Goal: Obtain resource: Obtain resource

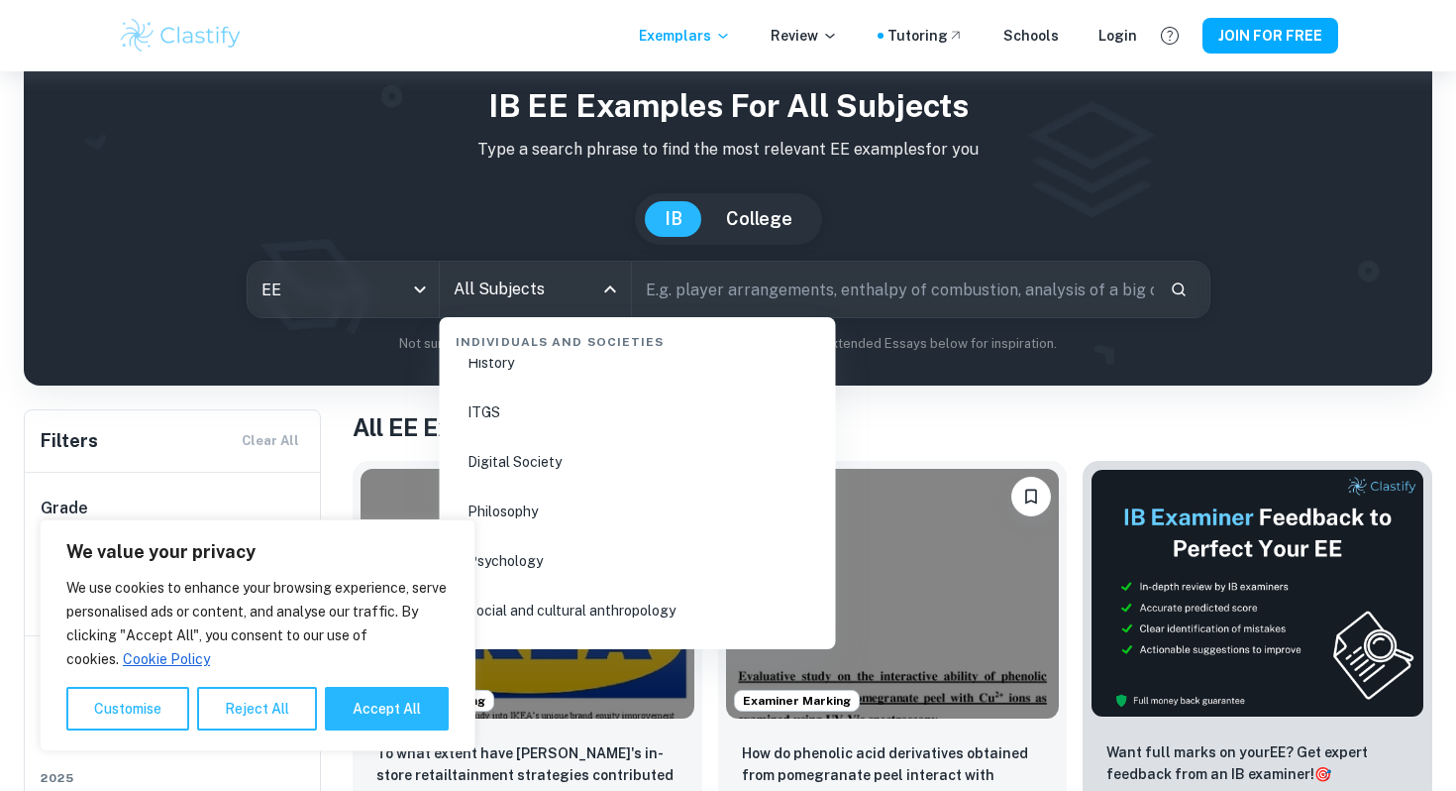
scroll to position [2524, 0]
click at [534, 420] on li "History" at bounding box center [638, 417] width 380 height 46
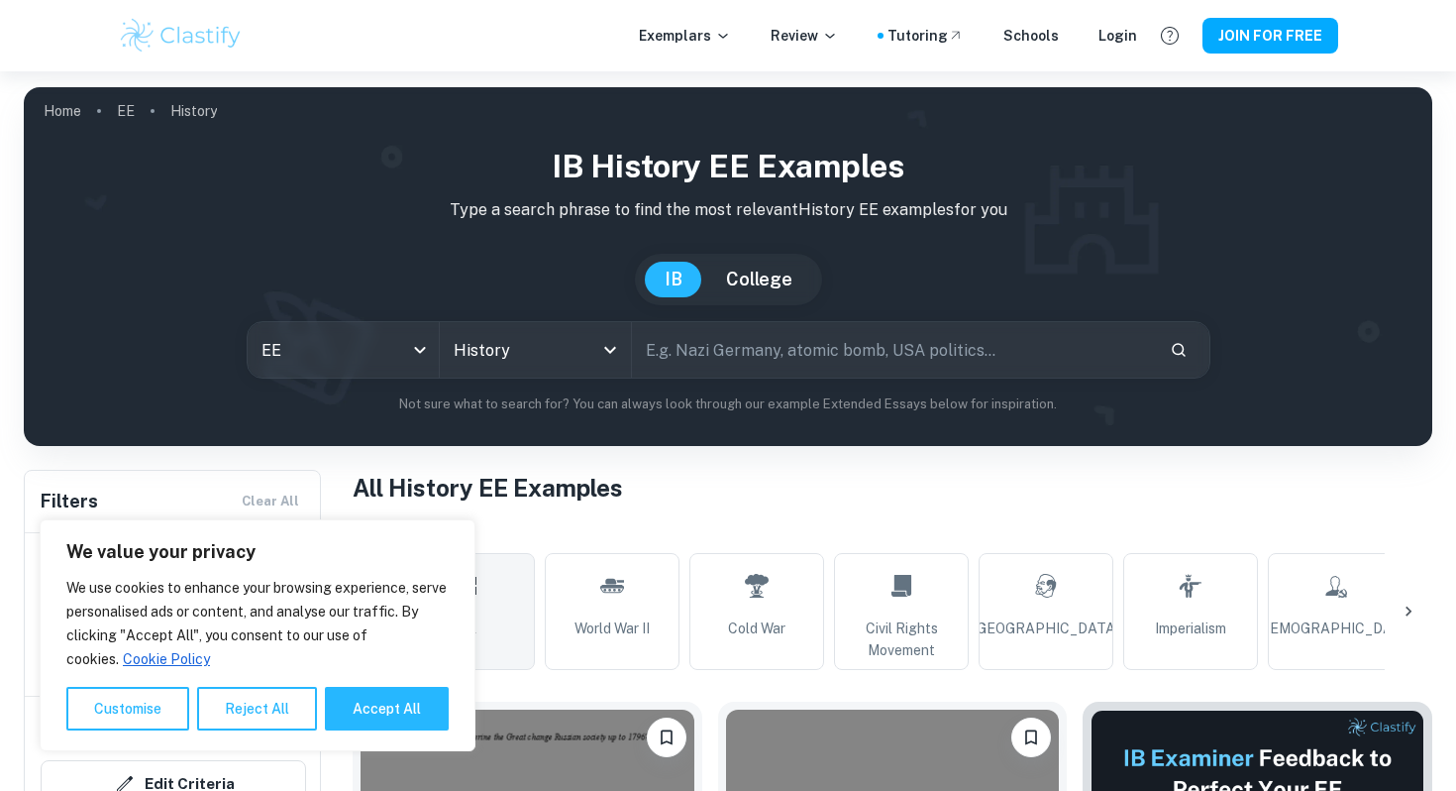
click at [832, 358] on input "text" at bounding box center [893, 349] width 522 height 55
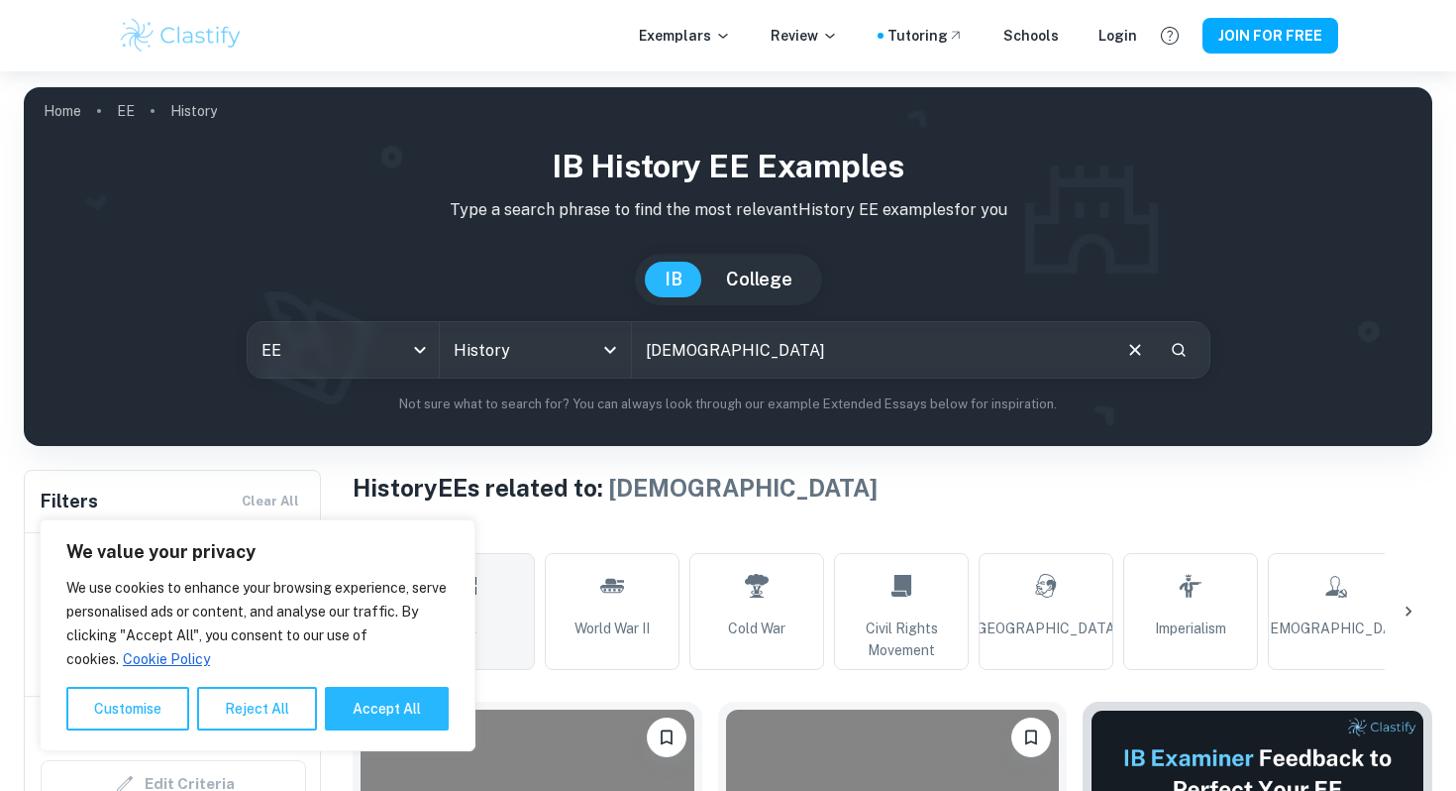
click at [669, 348] on input "[DEMOGRAPHIC_DATA]" at bounding box center [870, 349] width 477 height 55
click at [721, 340] on input "[DEMOGRAPHIC_DATA]" at bounding box center [870, 349] width 477 height 55
type input "L"
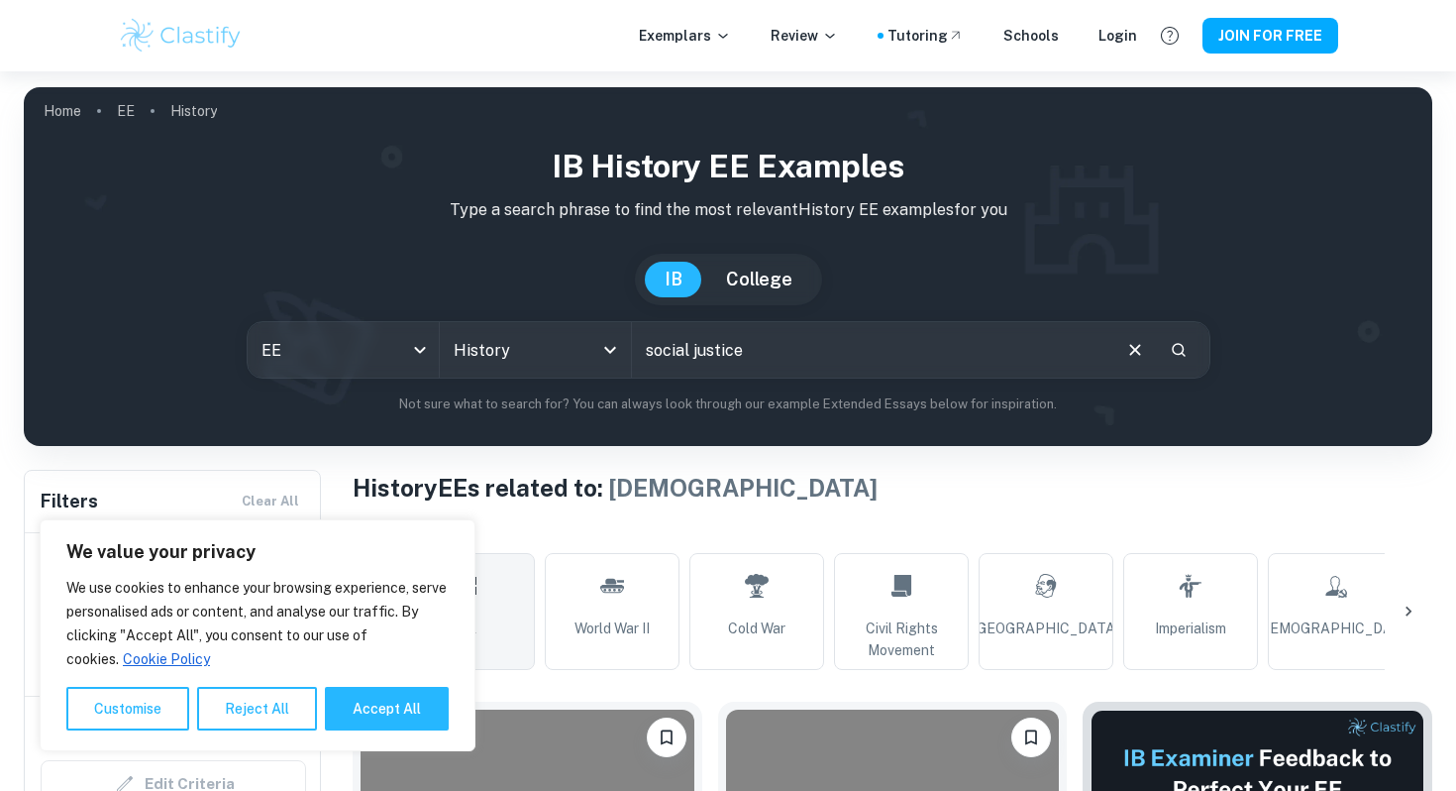
type input "social justice"
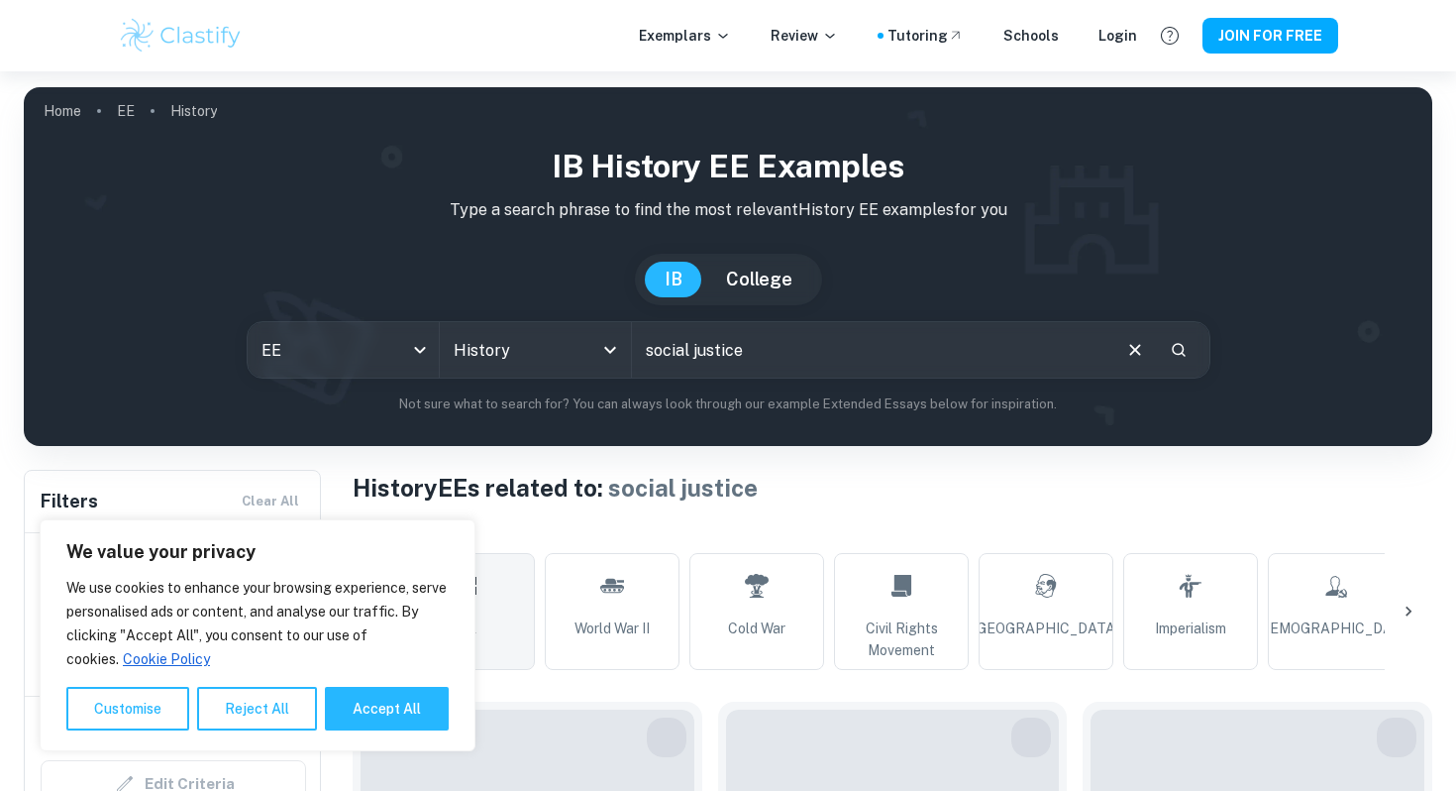
scroll to position [206, 0]
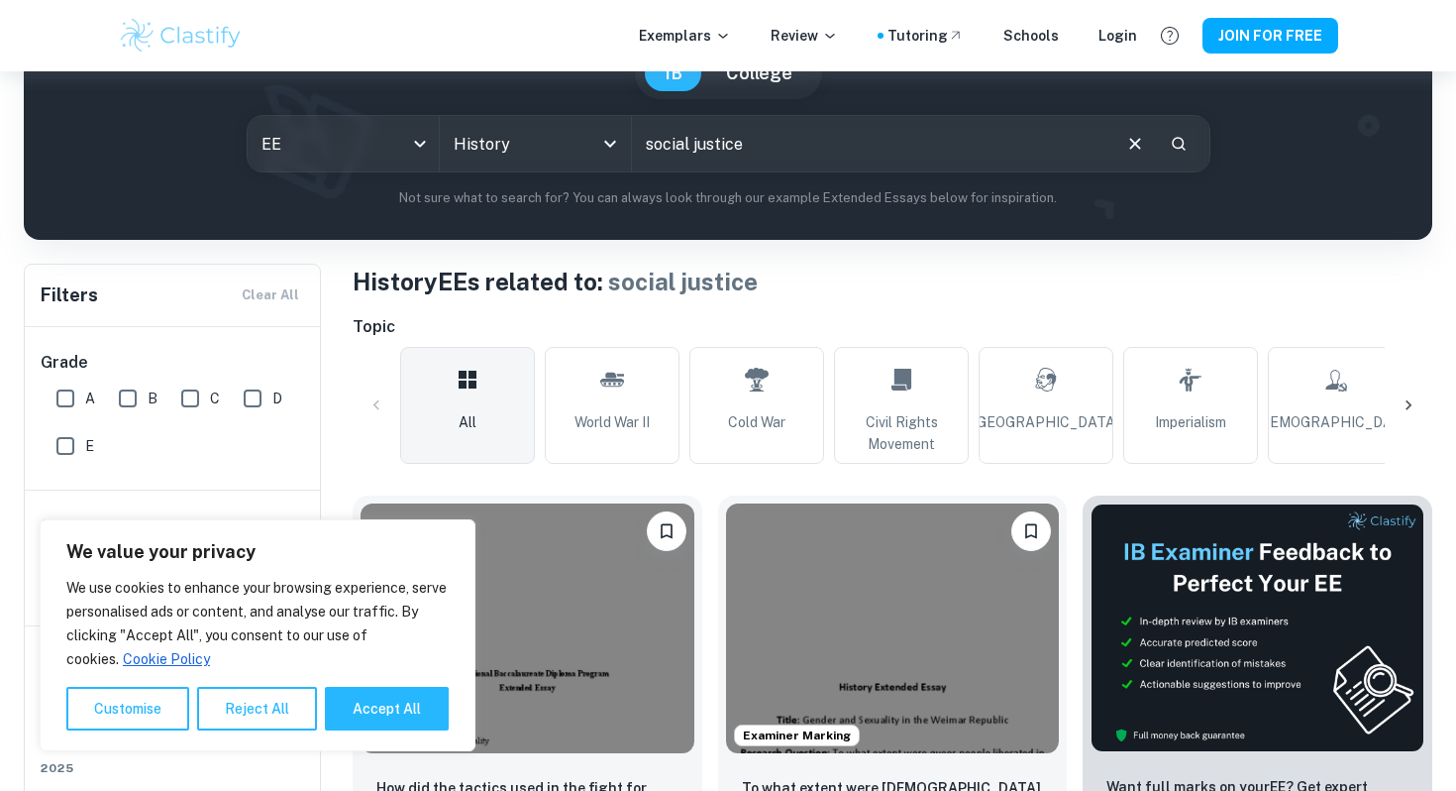
click at [766, 143] on input "social justice" at bounding box center [870, 143] width 477 height 55
drag, startPoint x: 812, startPoint y: 143, endPoint x: 610, endPoint y: 139, distance: 202.2
click at [609, 139] on div "EE ee All Subjects History All Subjects social justice ​" at bounding box center [729, 143] width 964 height 57
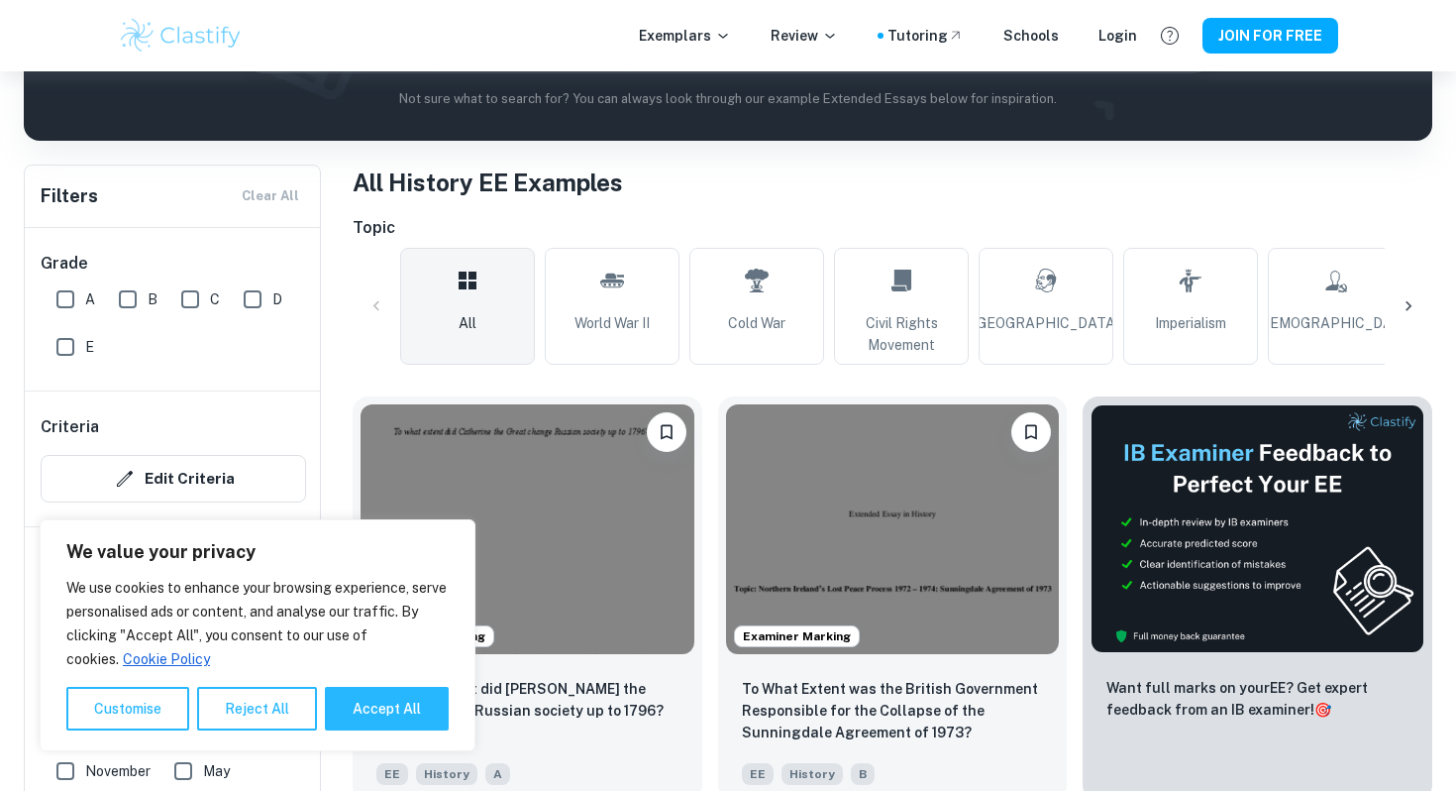
scroll to position [309, 0]
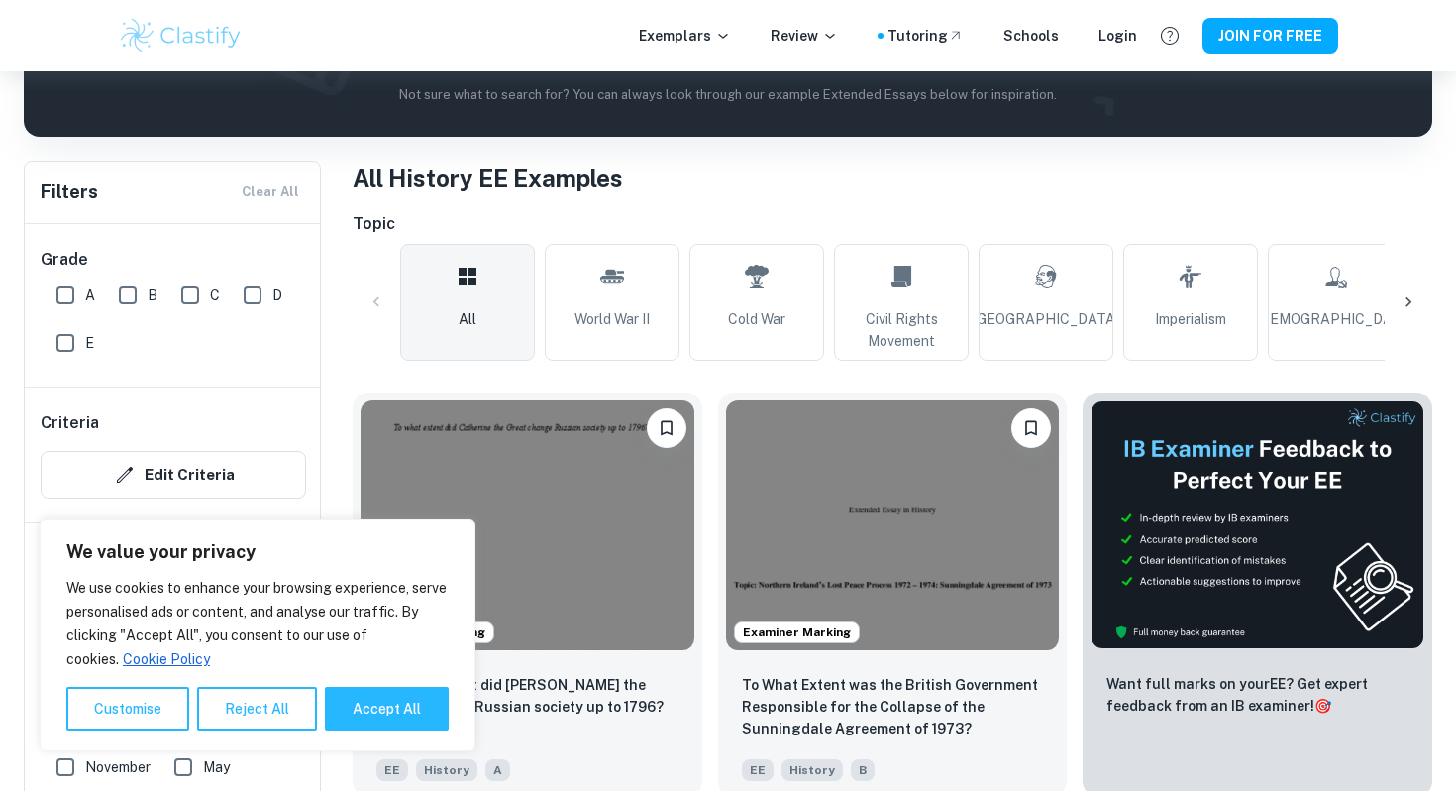
click at [448, 323] on link "All" at bounding box center [467, 302] width 135 height 117
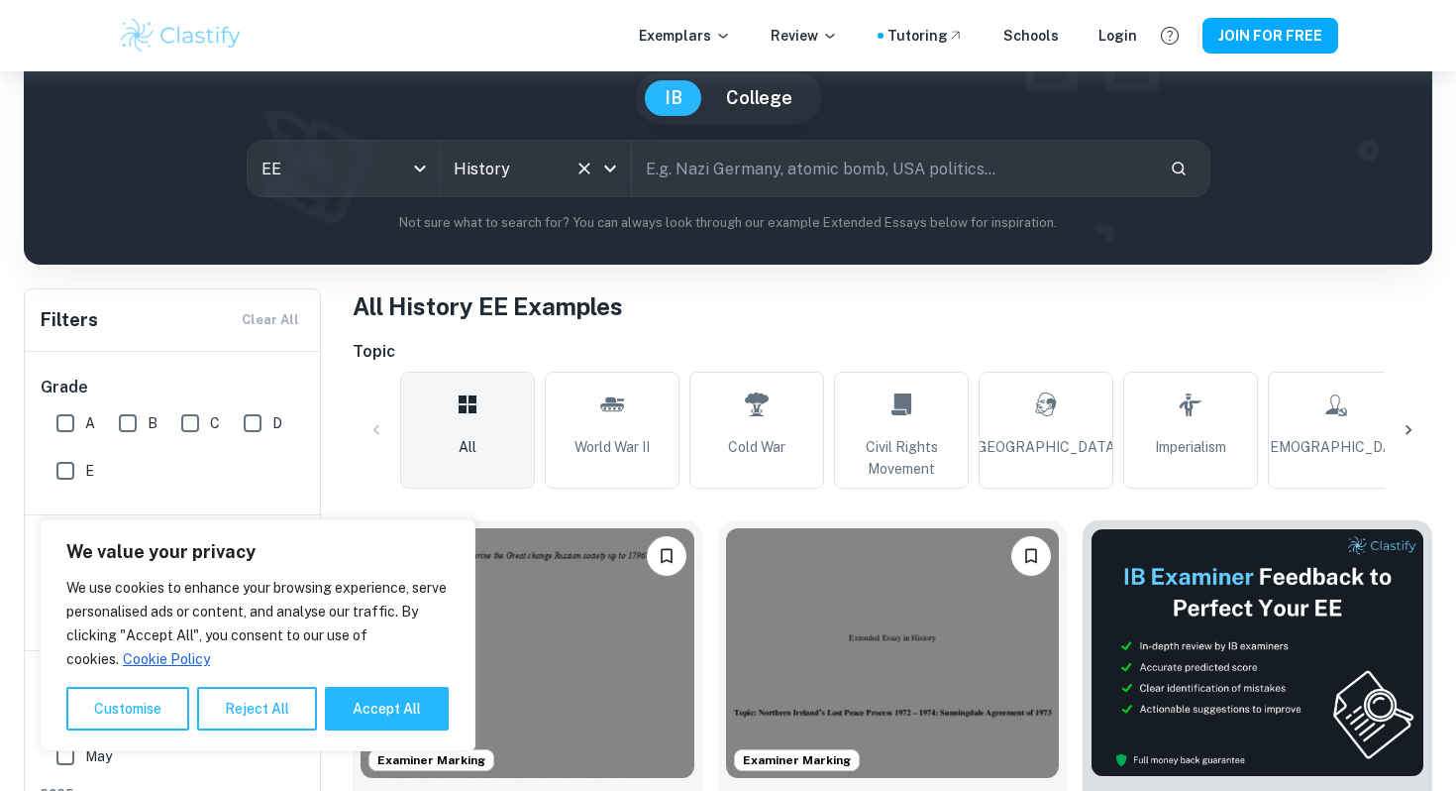
scroll to position [285, 0]
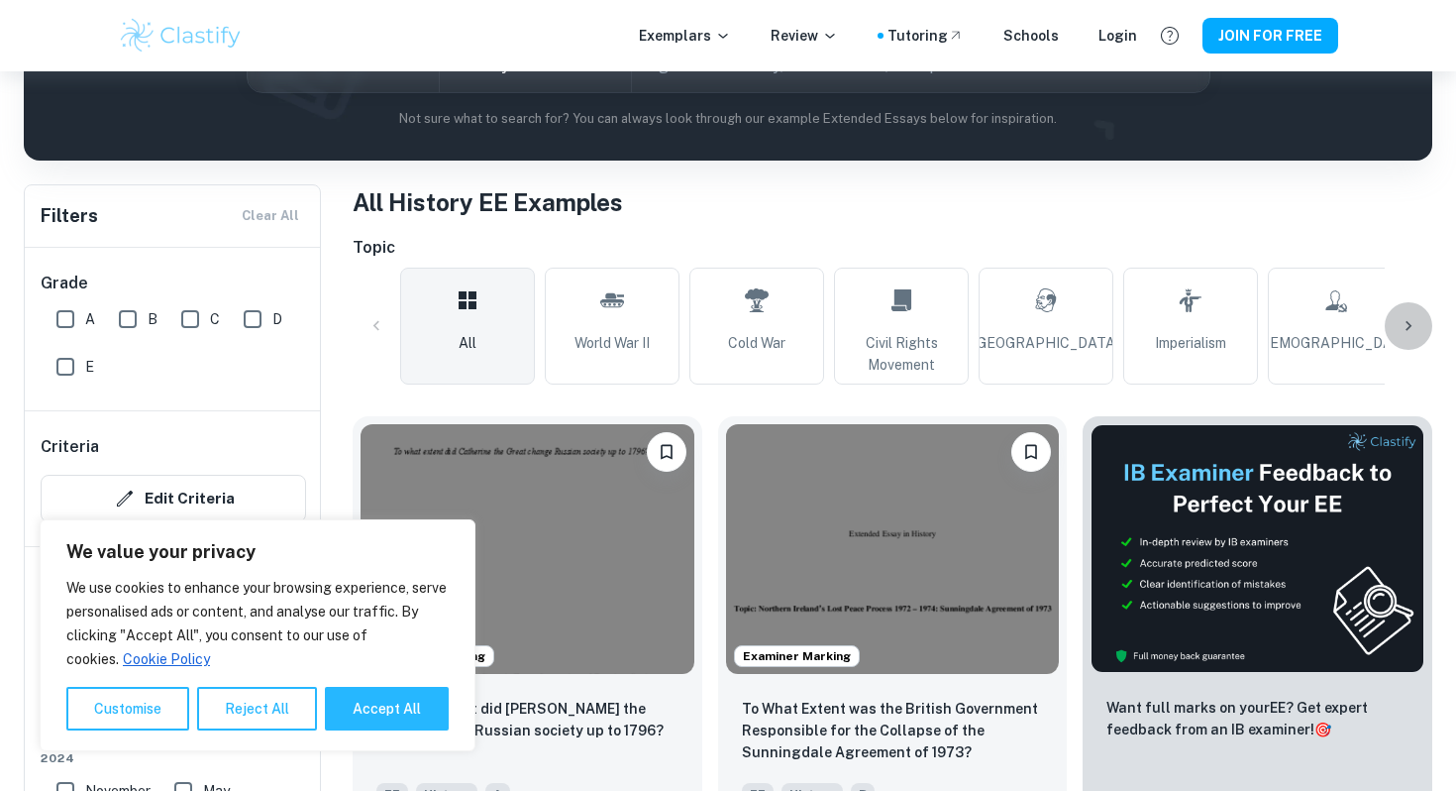
click at [1406, 320] on icon at bounding box center [1409, 326] width 20 height 20
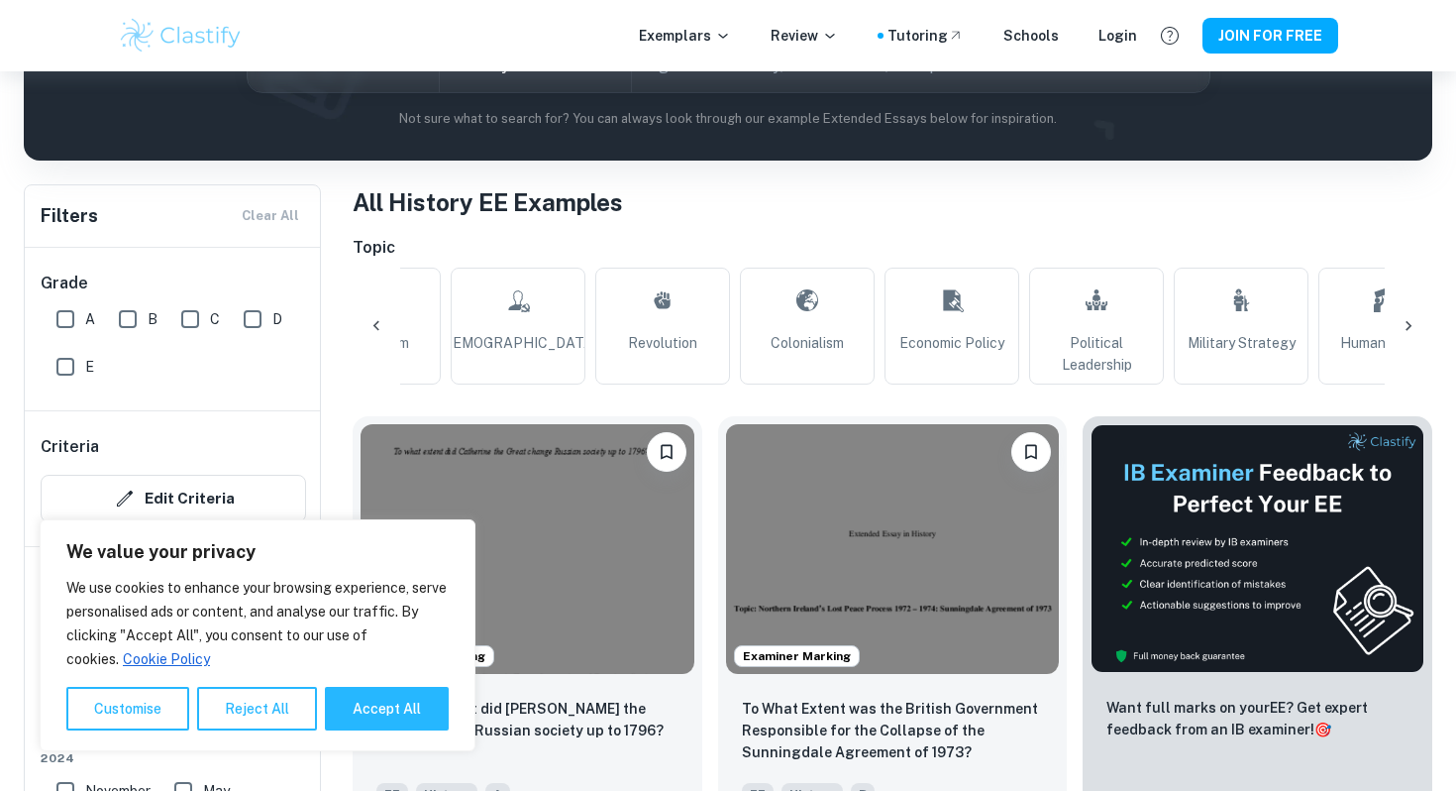
scroll to position [0, 929]
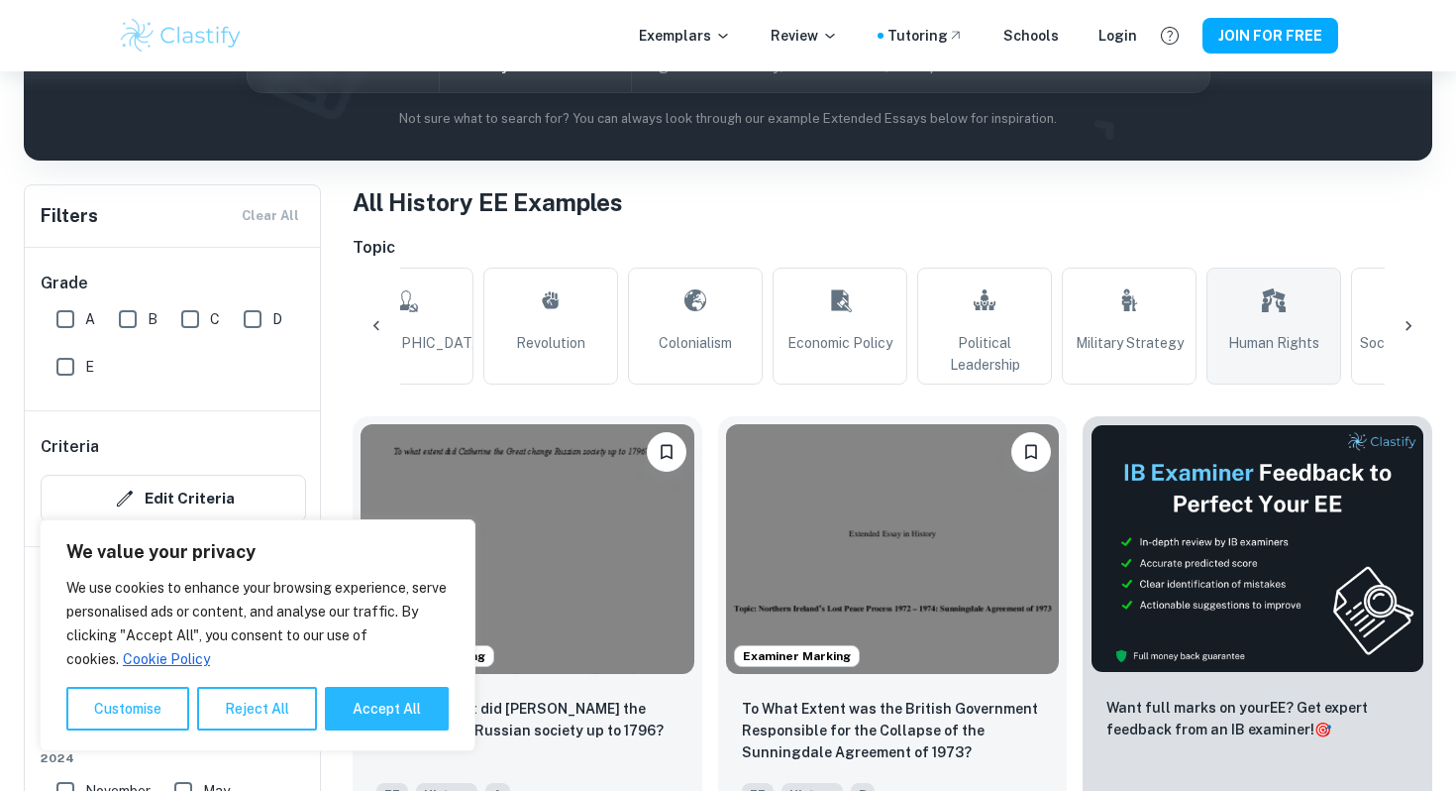
click at [1285, 349] on span "Human Rights" at bounding box center [1274, 343] width 91 height 22
type input "Human Rights"
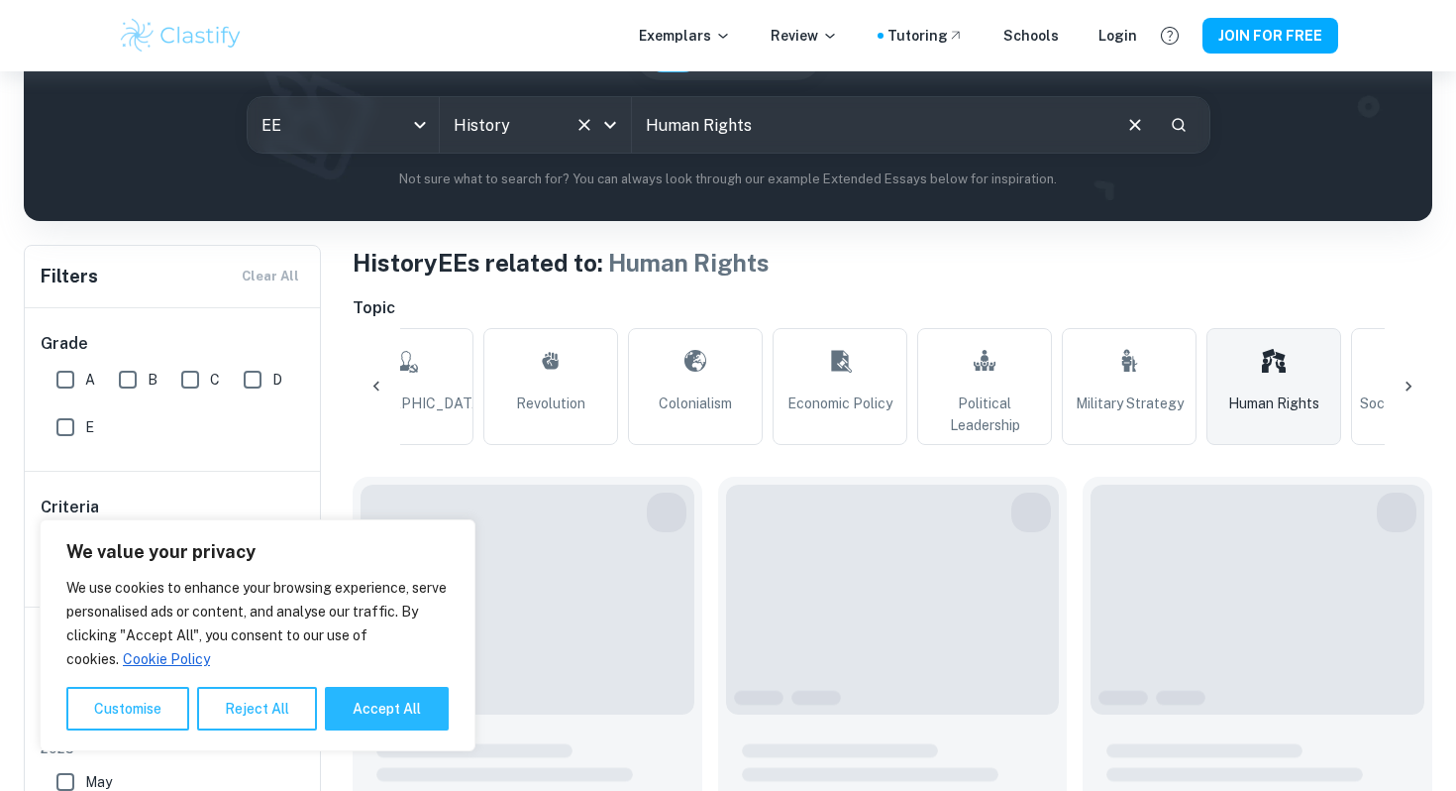
scroll to position [229, 0]
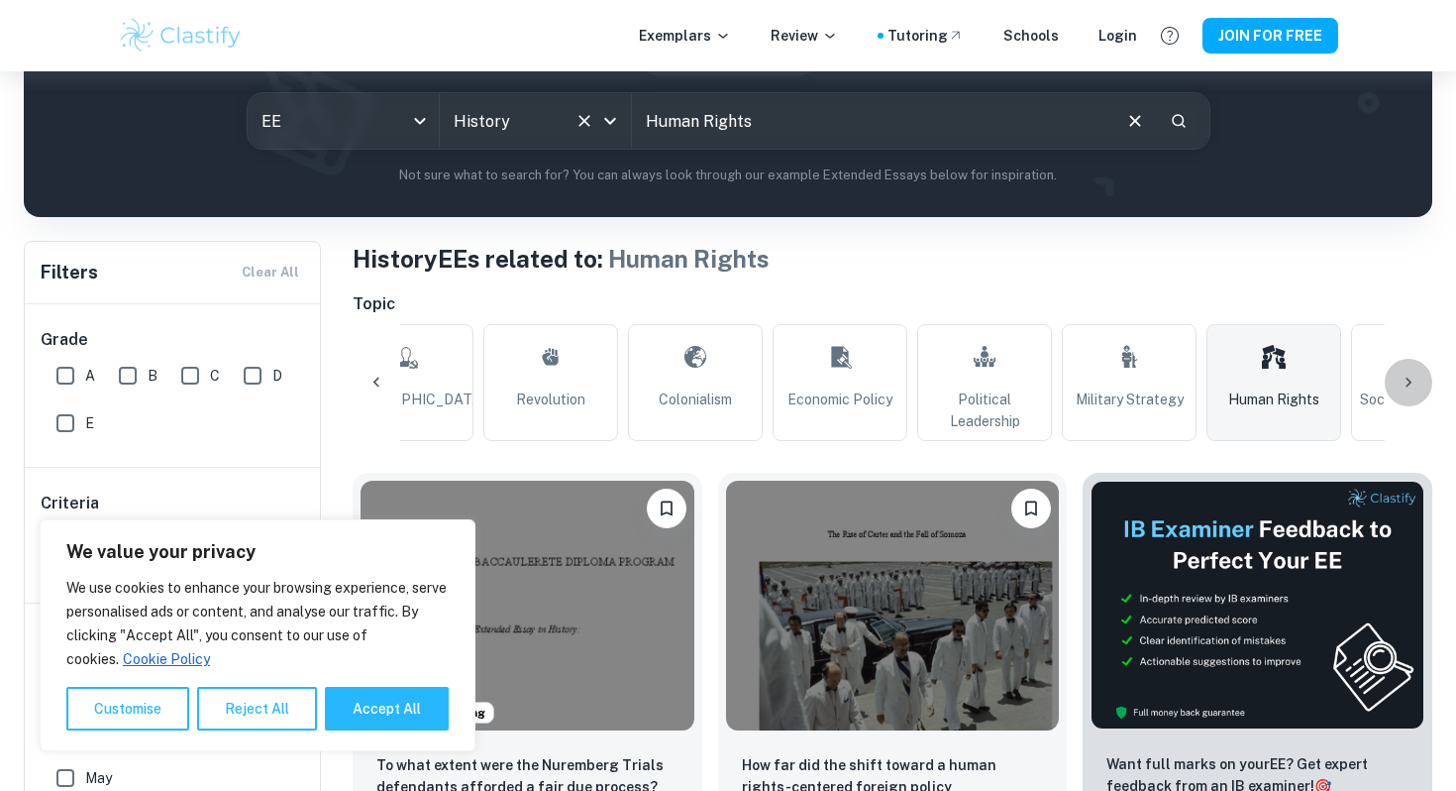
click at [1409, 382] on icon at bounding box center [1409, 383] width 20 height 20
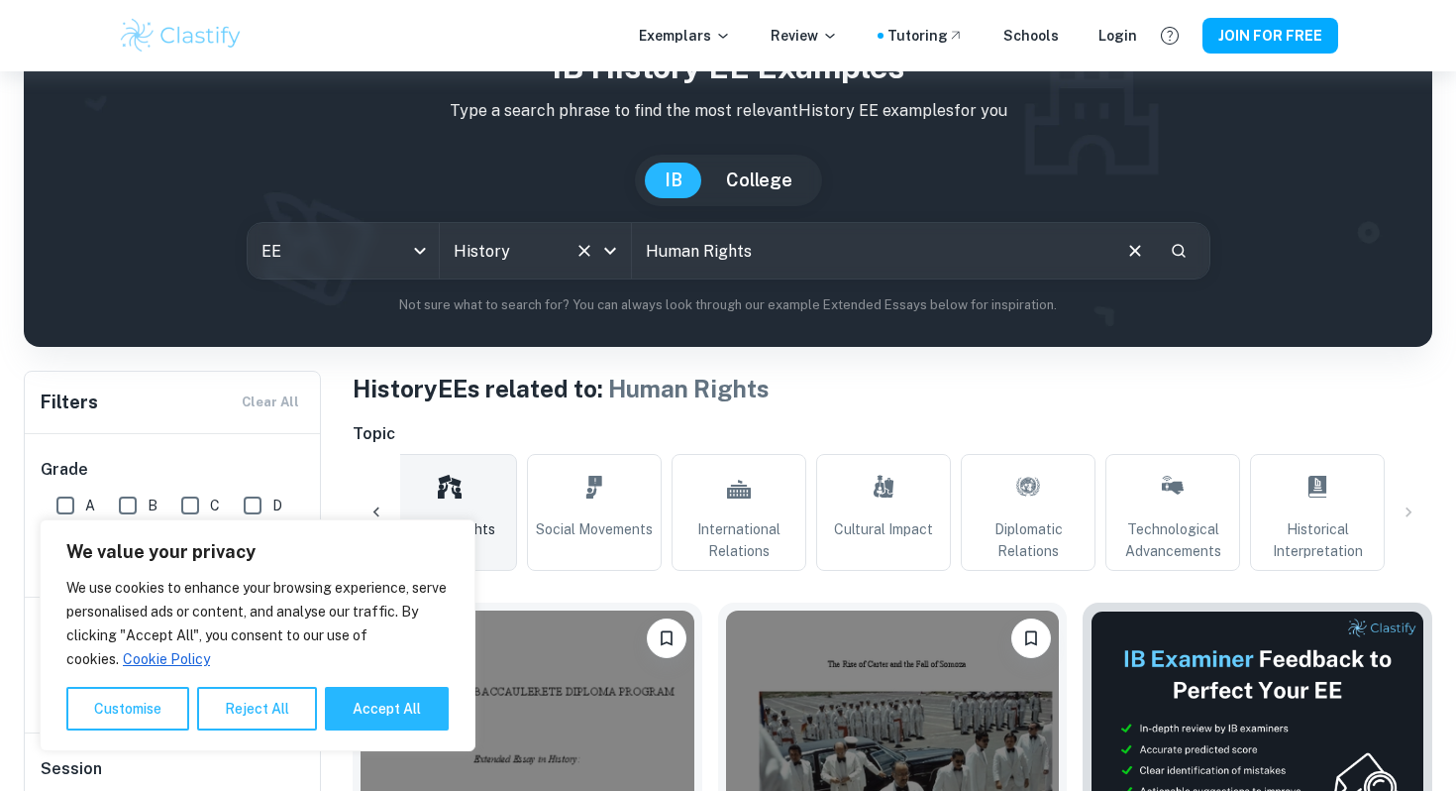
scroll to position [100, 0]
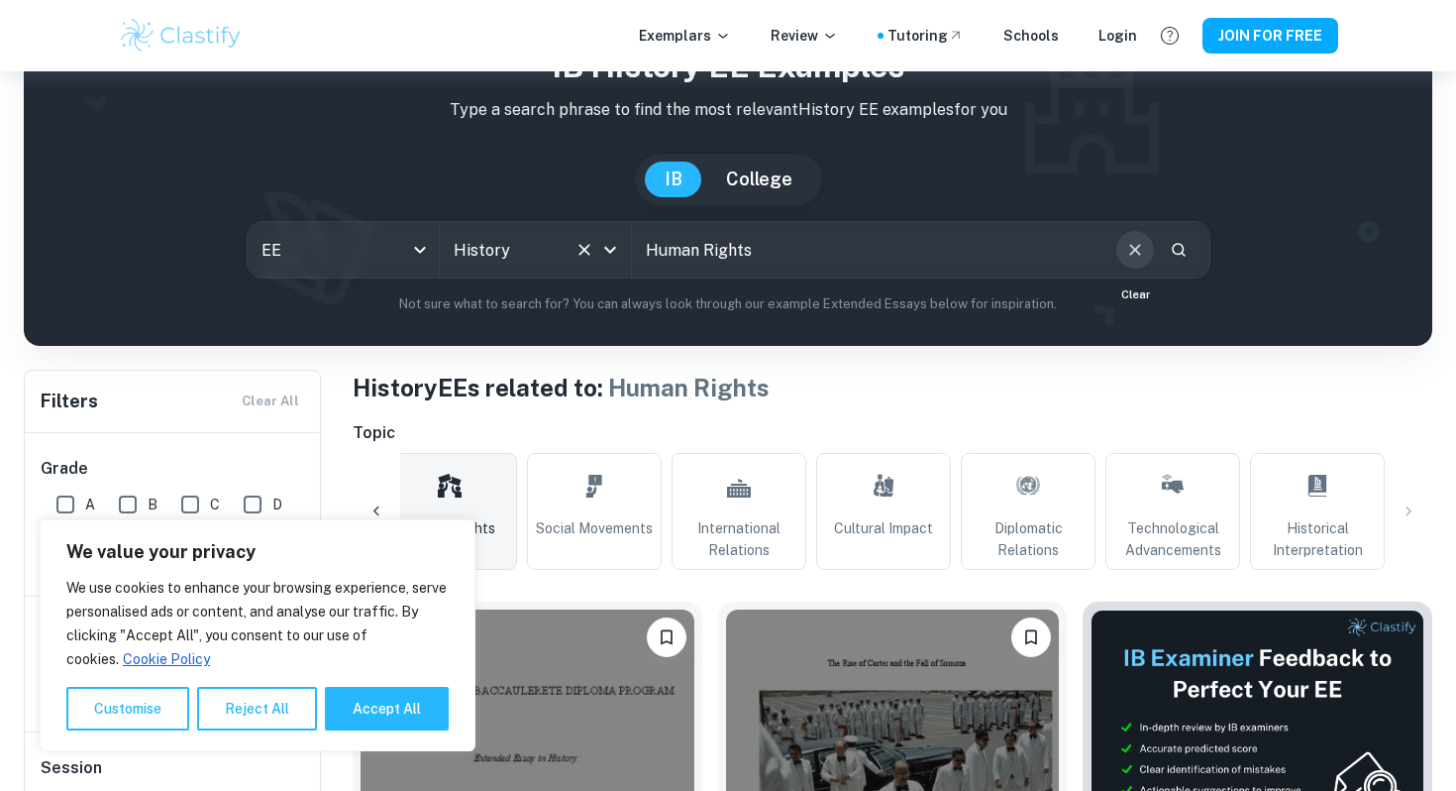
click at [1125, 256] on icon "Clear" at bounding box center [1136, 250] width 22 height 22
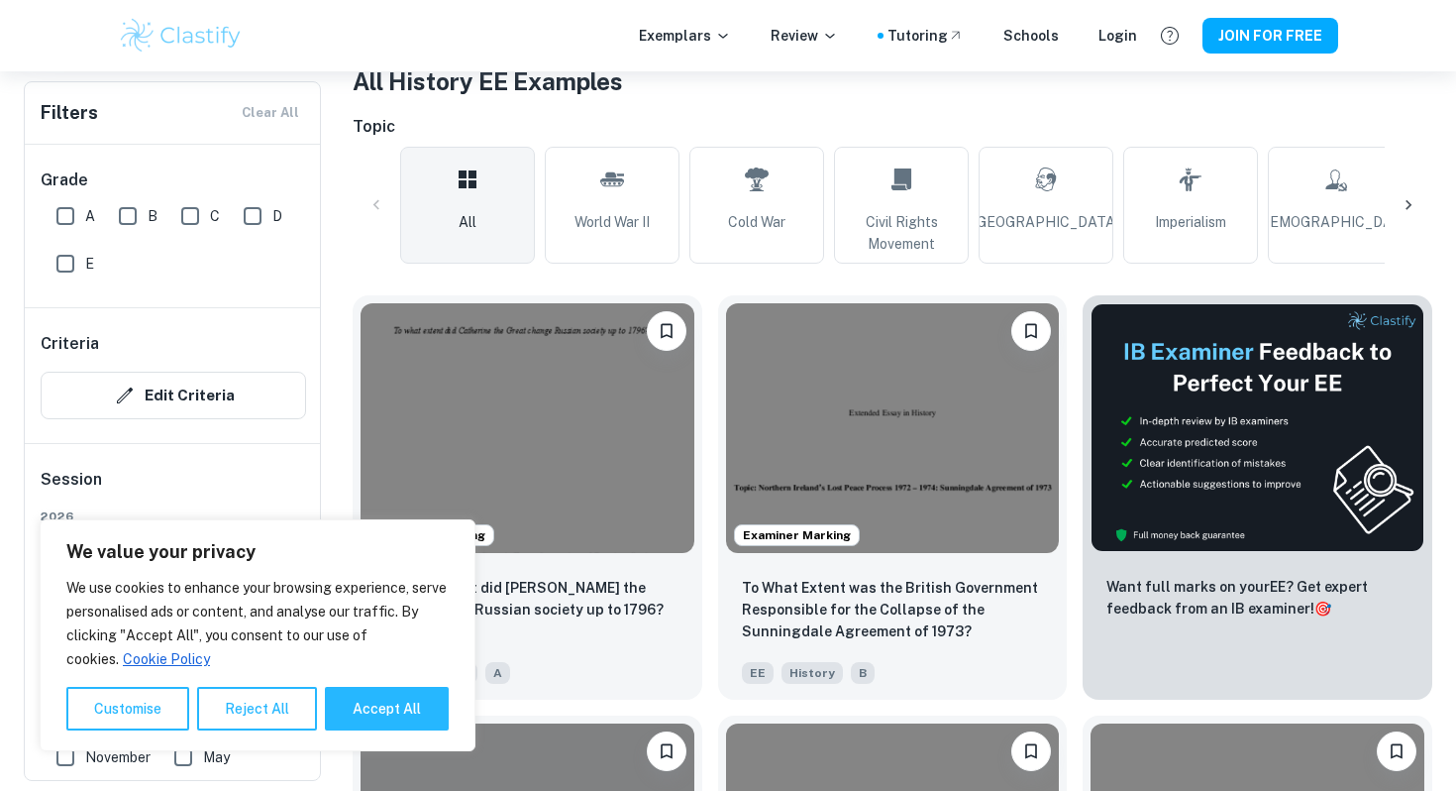
scroll to position [446, 0]
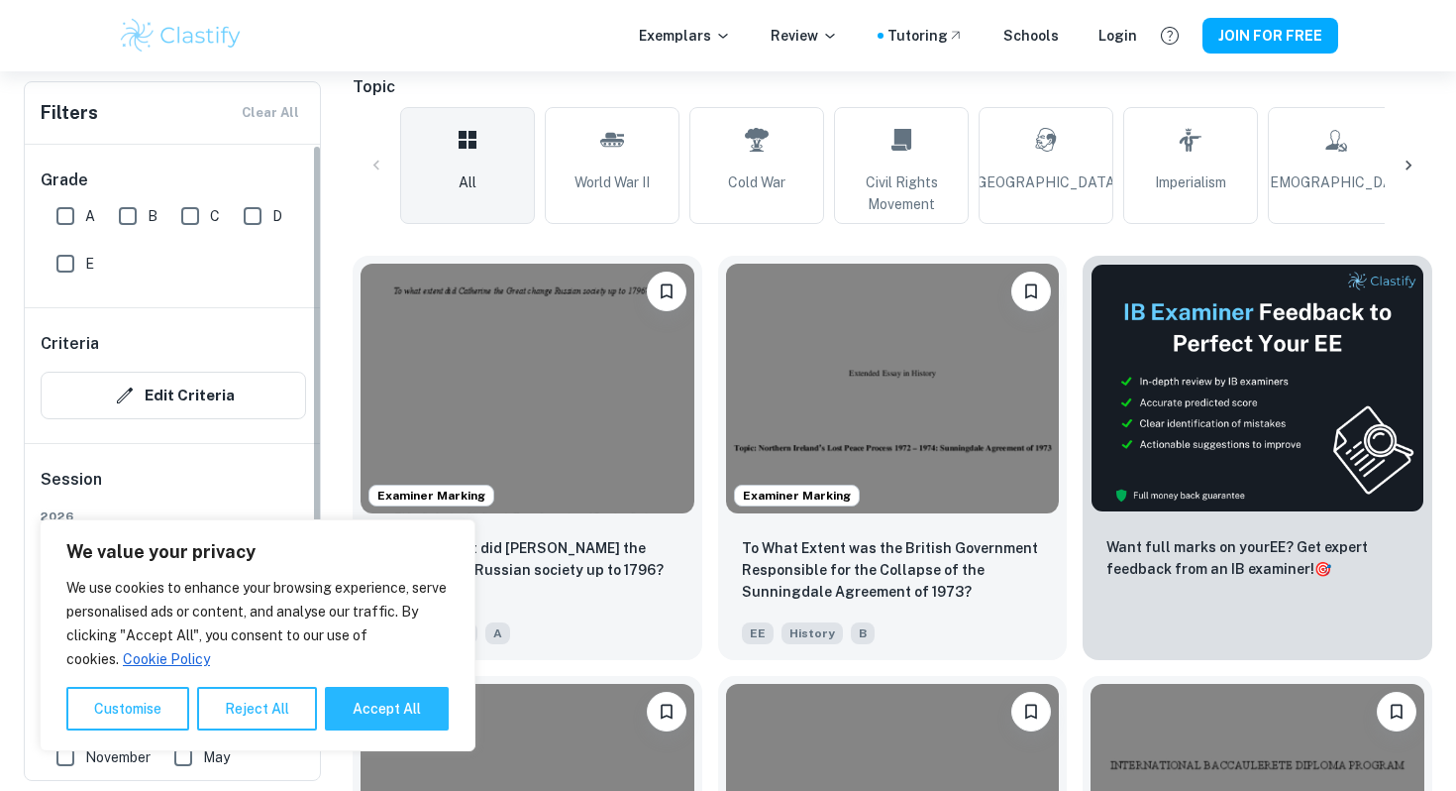
click at [72, 216] on input "A" at bounding box center [66, 216] width 40 height 40
checkbox input "true"
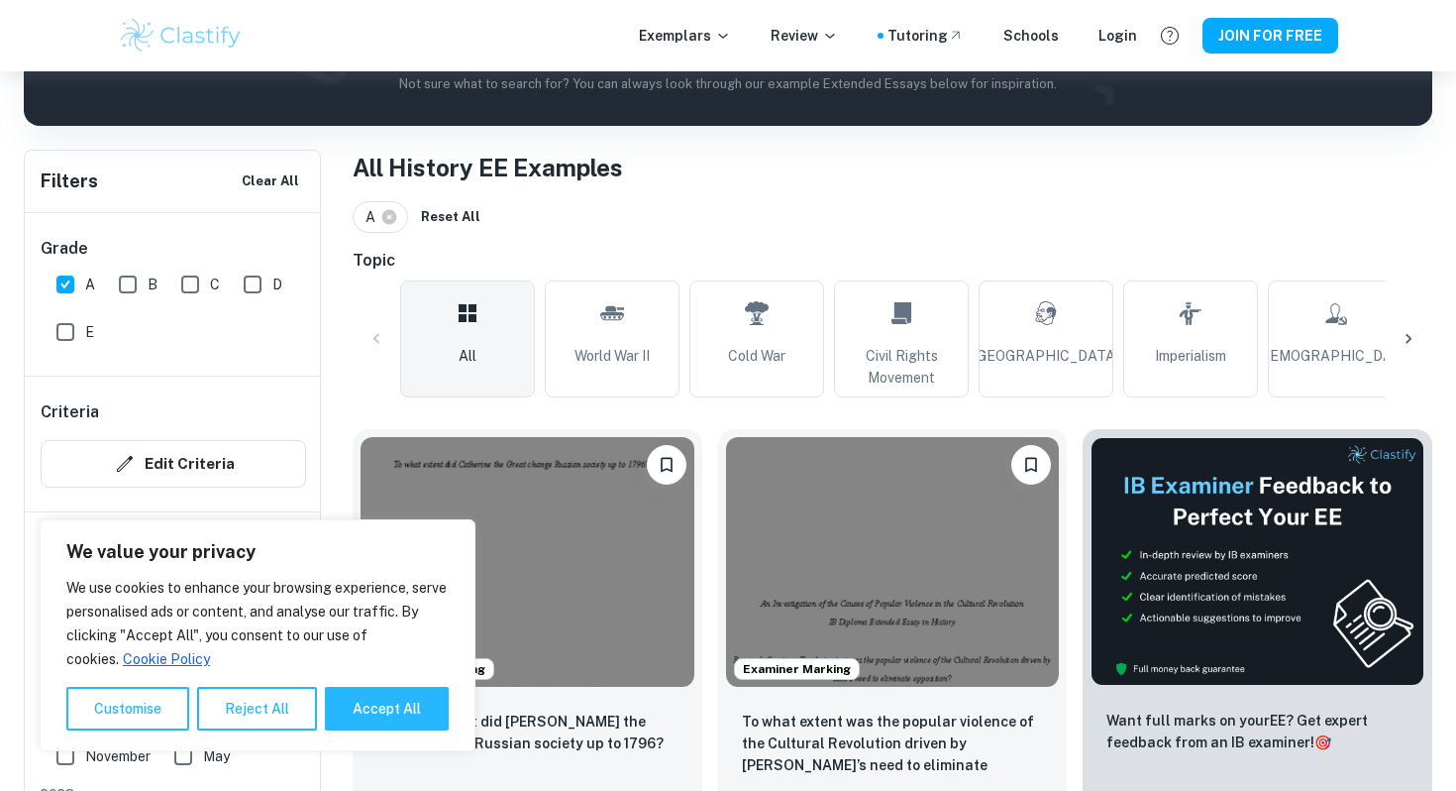
scroll to position [0, 0]
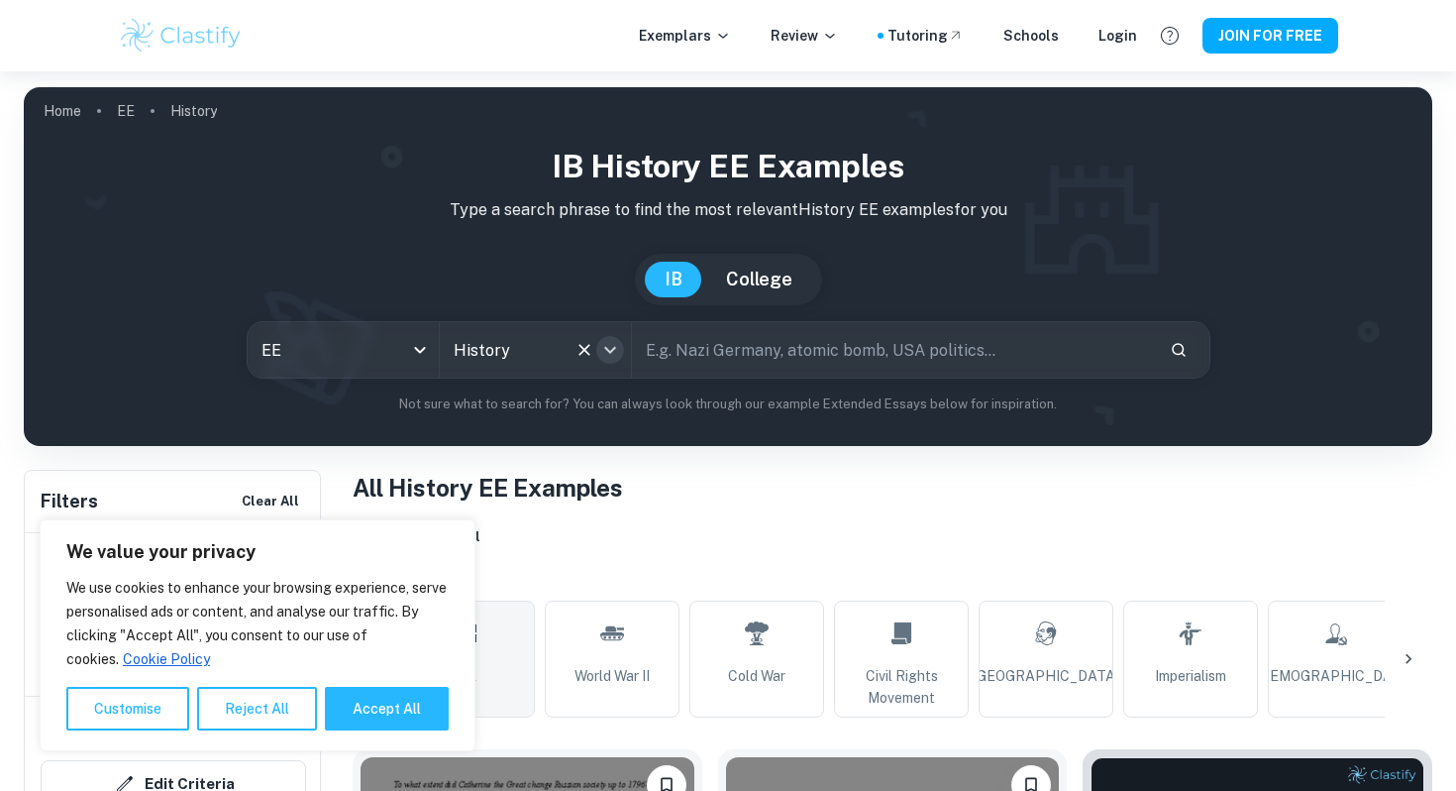
click at [601, 344] on icon "Open" at bounding box center [610, 350] width 24 height 24
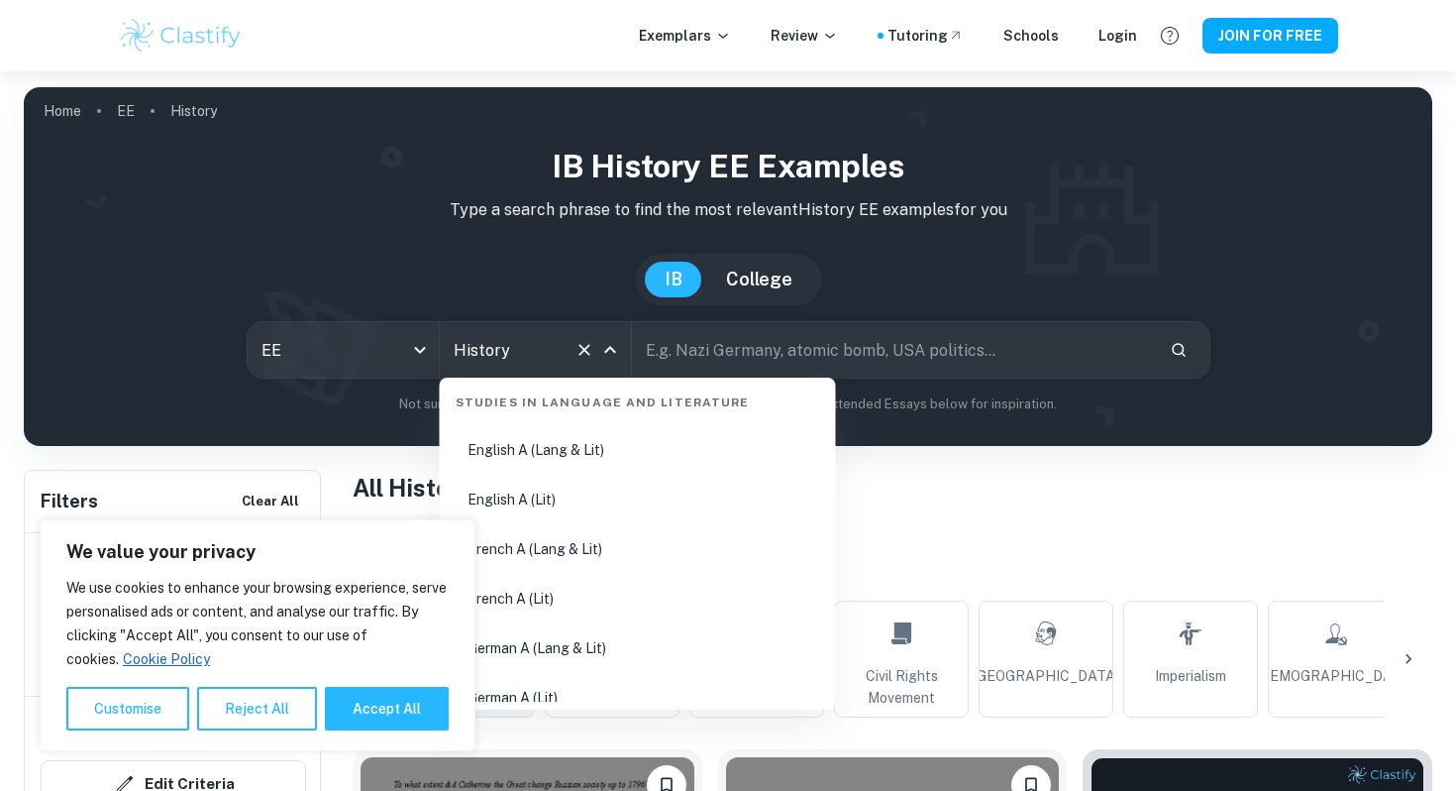
scroll to position [333, 0]
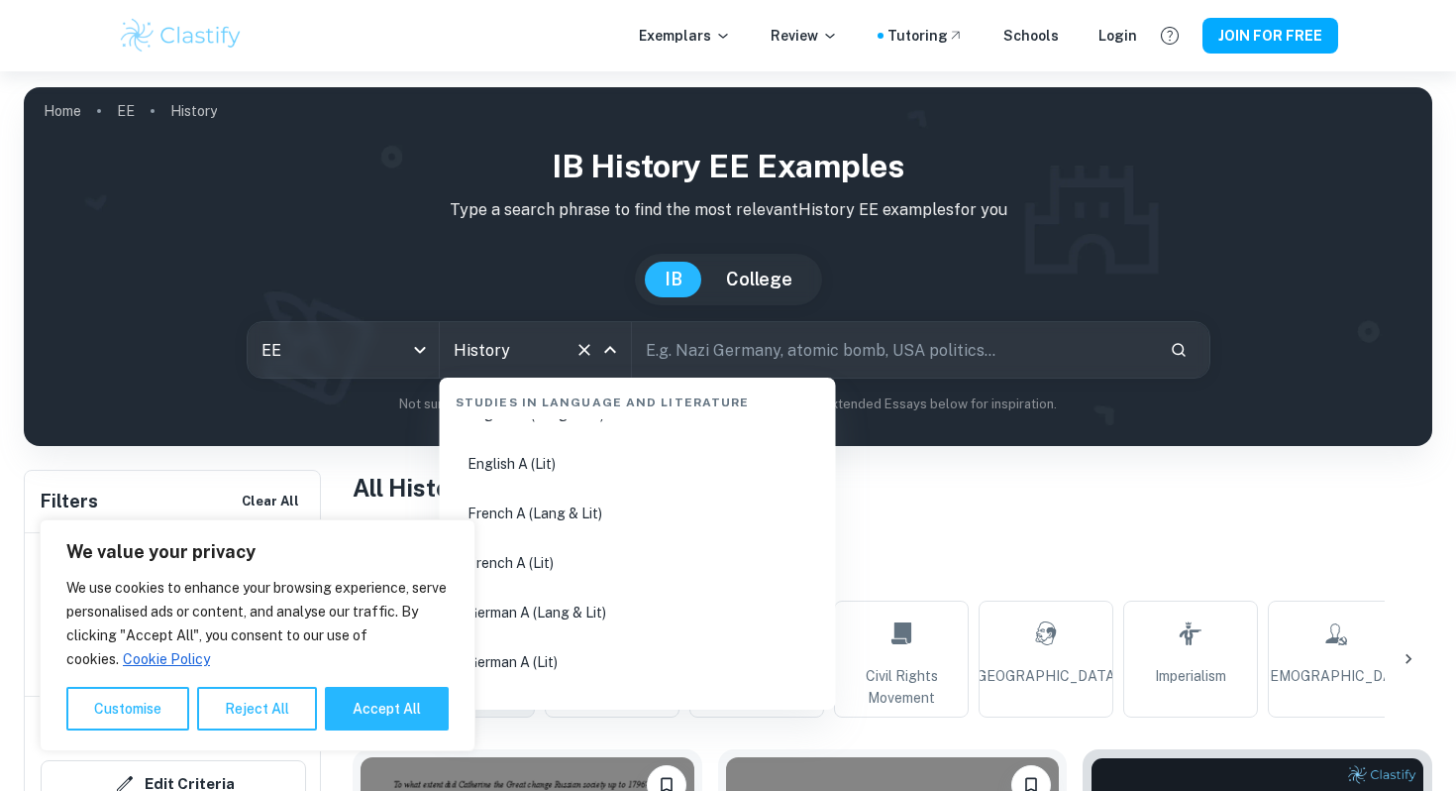
click at [602, 465] on li "English A (Lit)" at bounding box center [638, 464] width 380 height 46
type input "English A (Lit)"
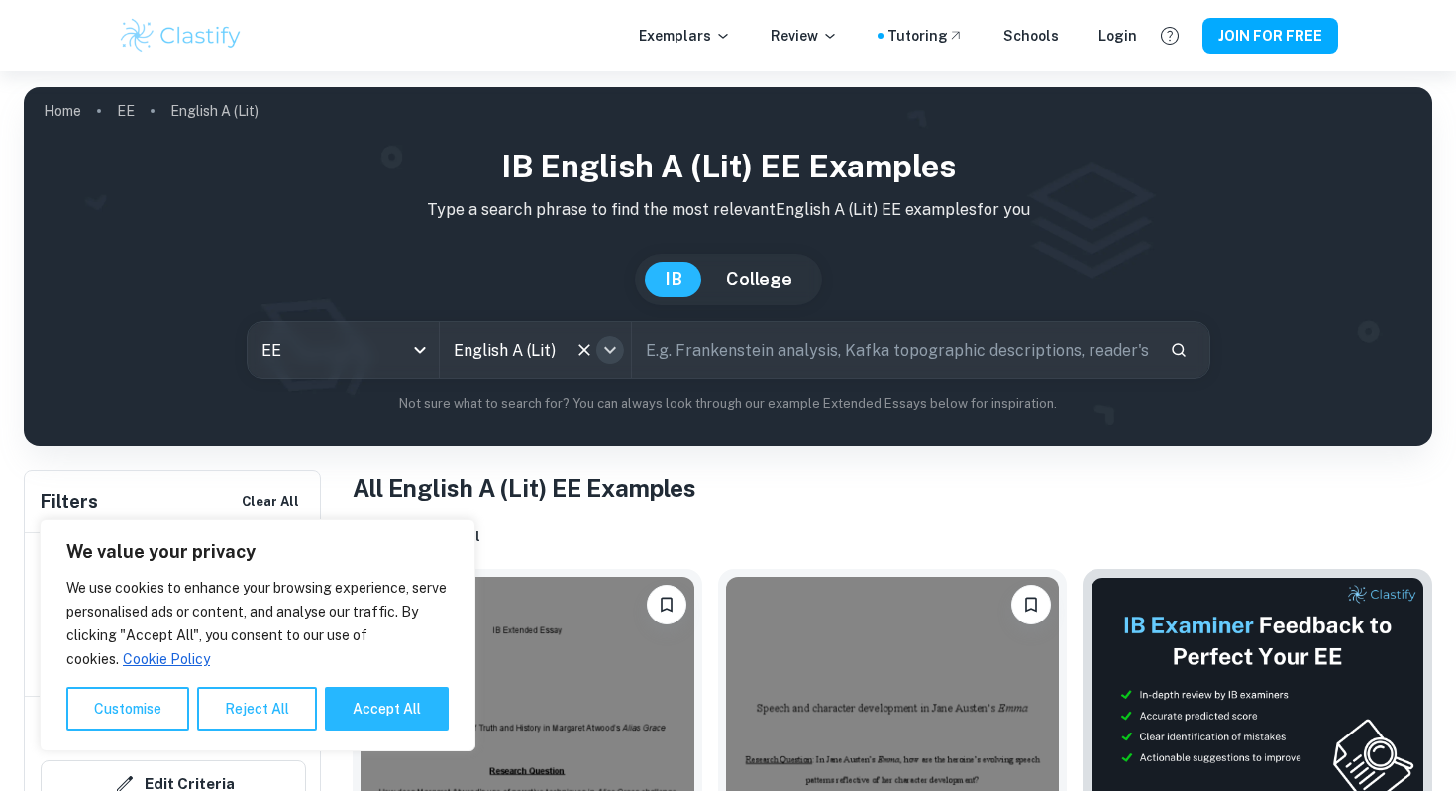
click at [596, 352] on button "Open" at bounding box center [610, 350] width 28 height 28
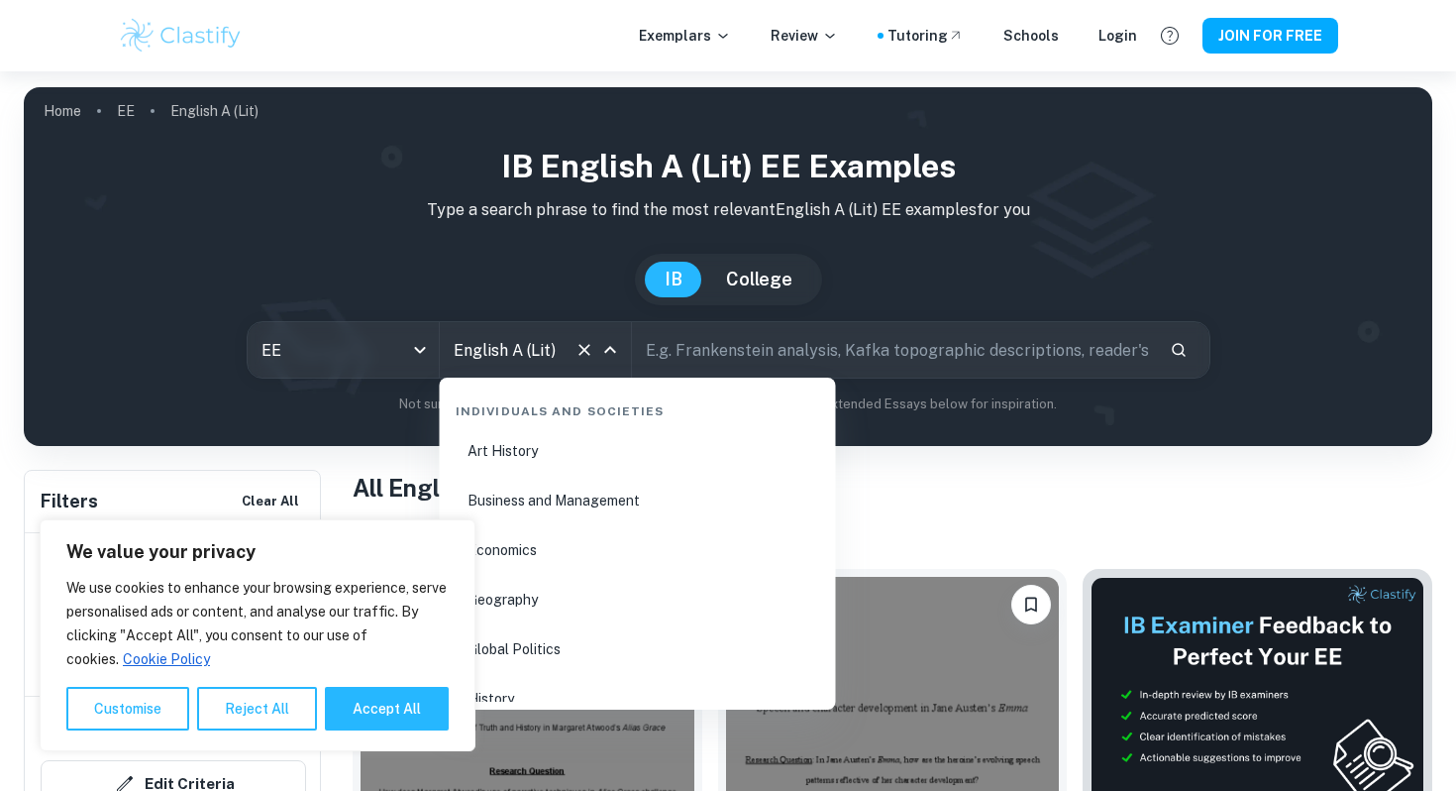
scroll to position [2296, 0]
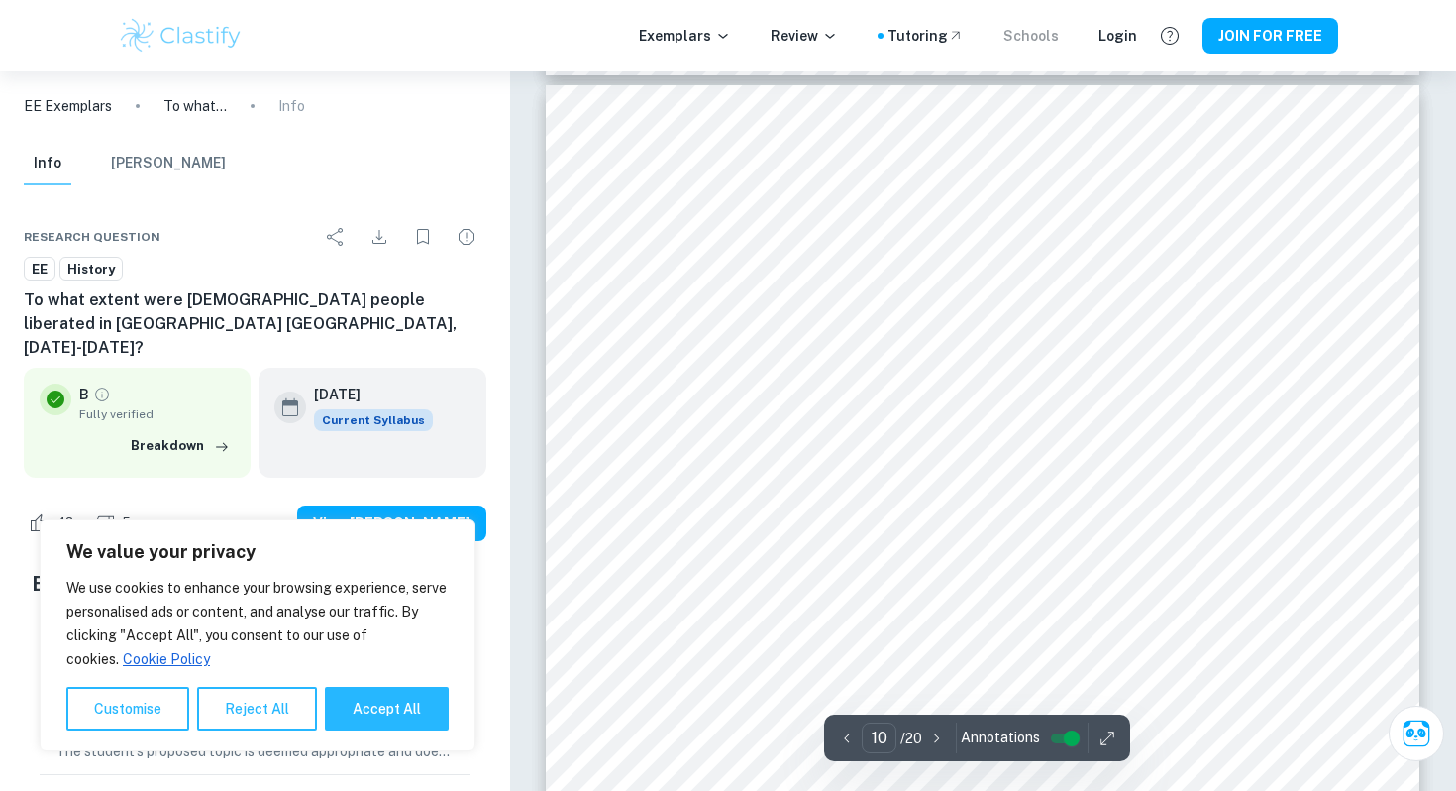
scroll to position [12234, 0]
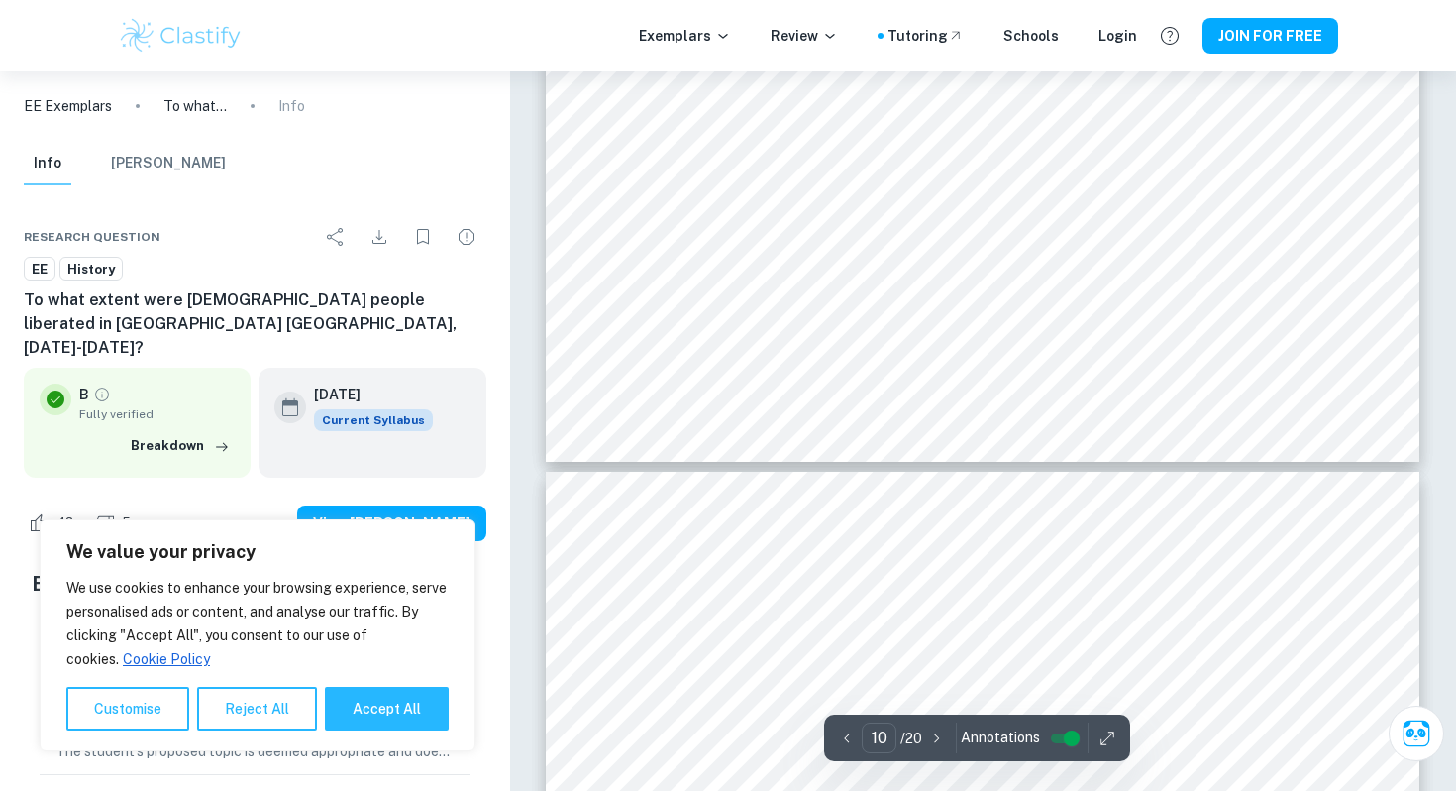
type input "11"
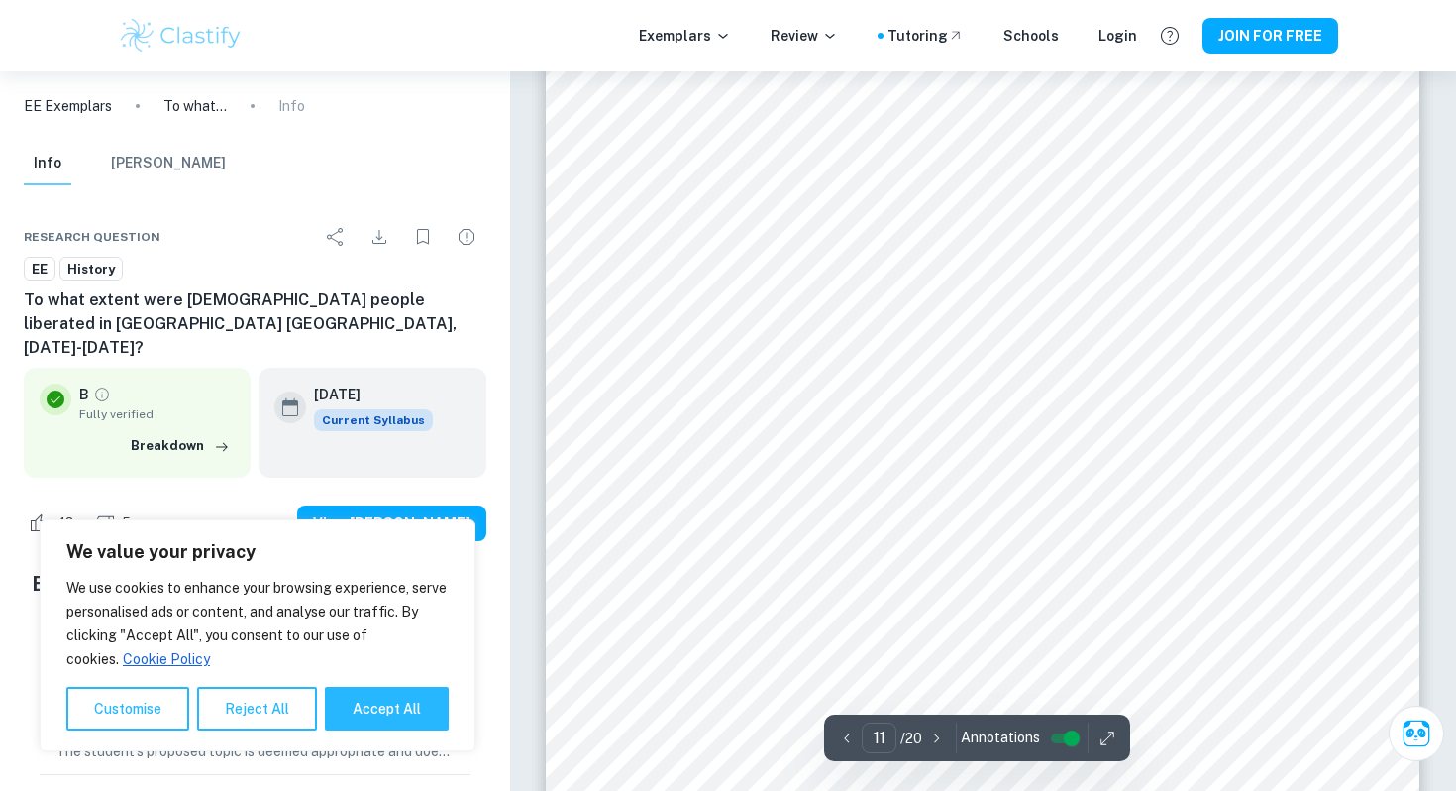
scroll to position [13339, 0]
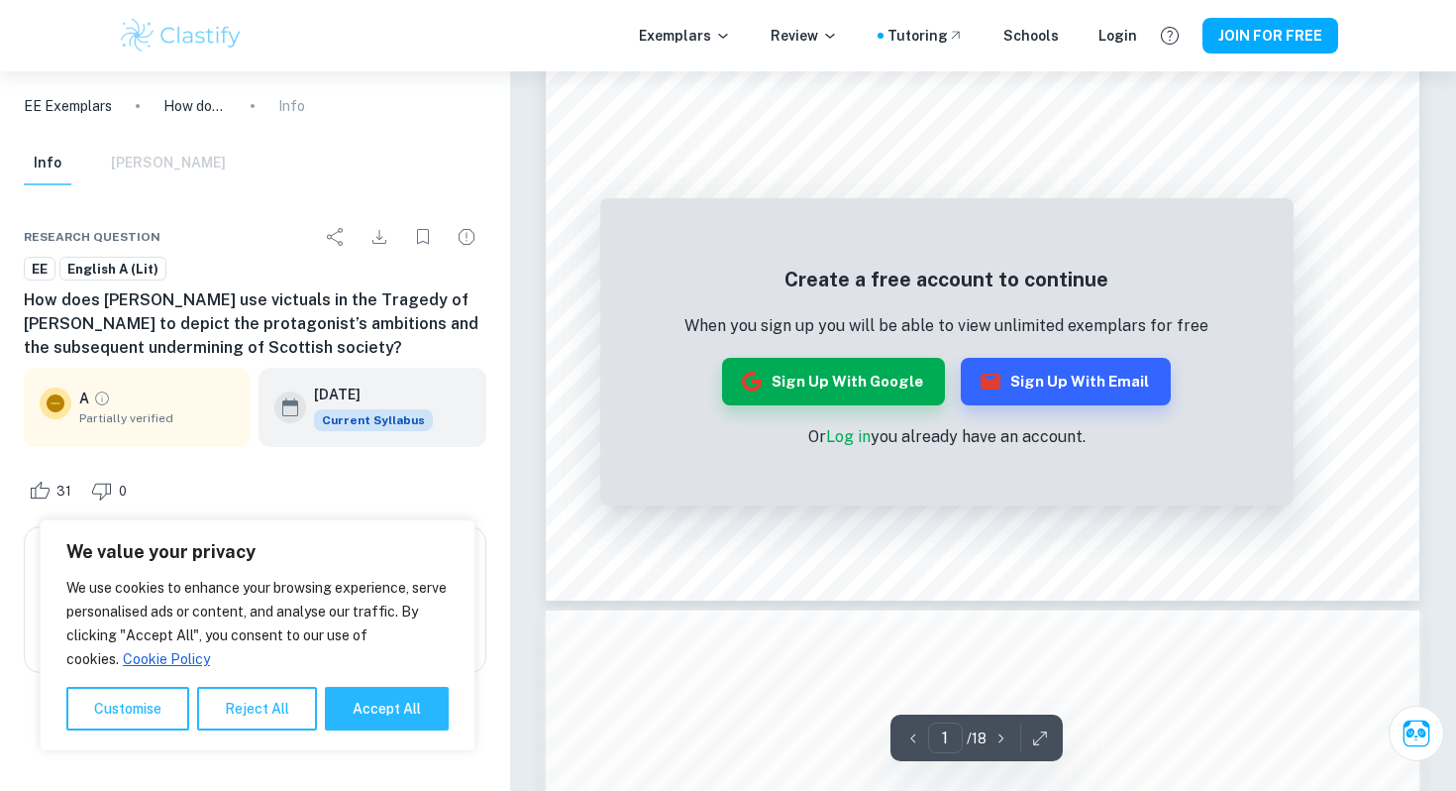
scroll to position [616, 0]
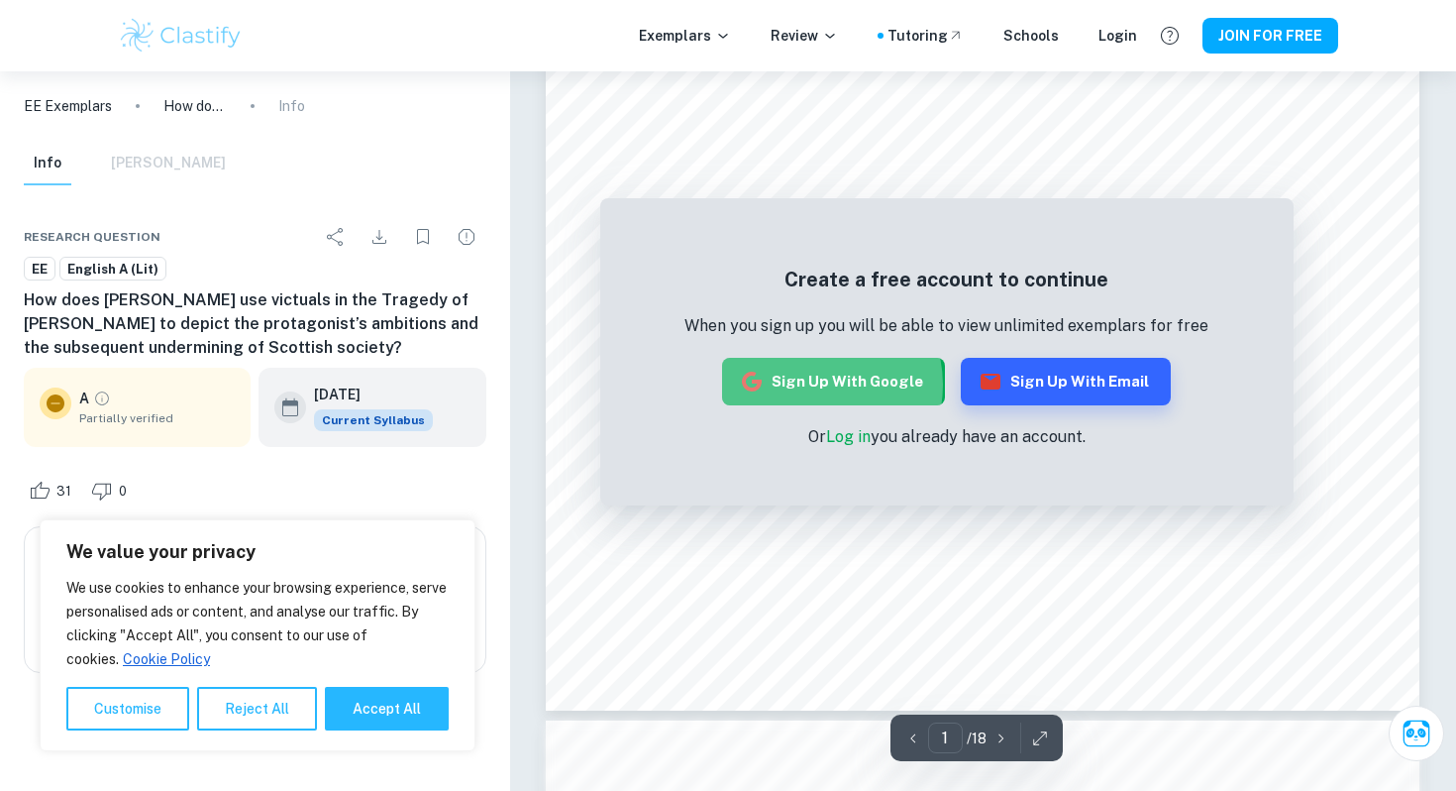
click at [819, 384] on button "Sign up with Google" at bounding box center [833, 382] width 223 height 48
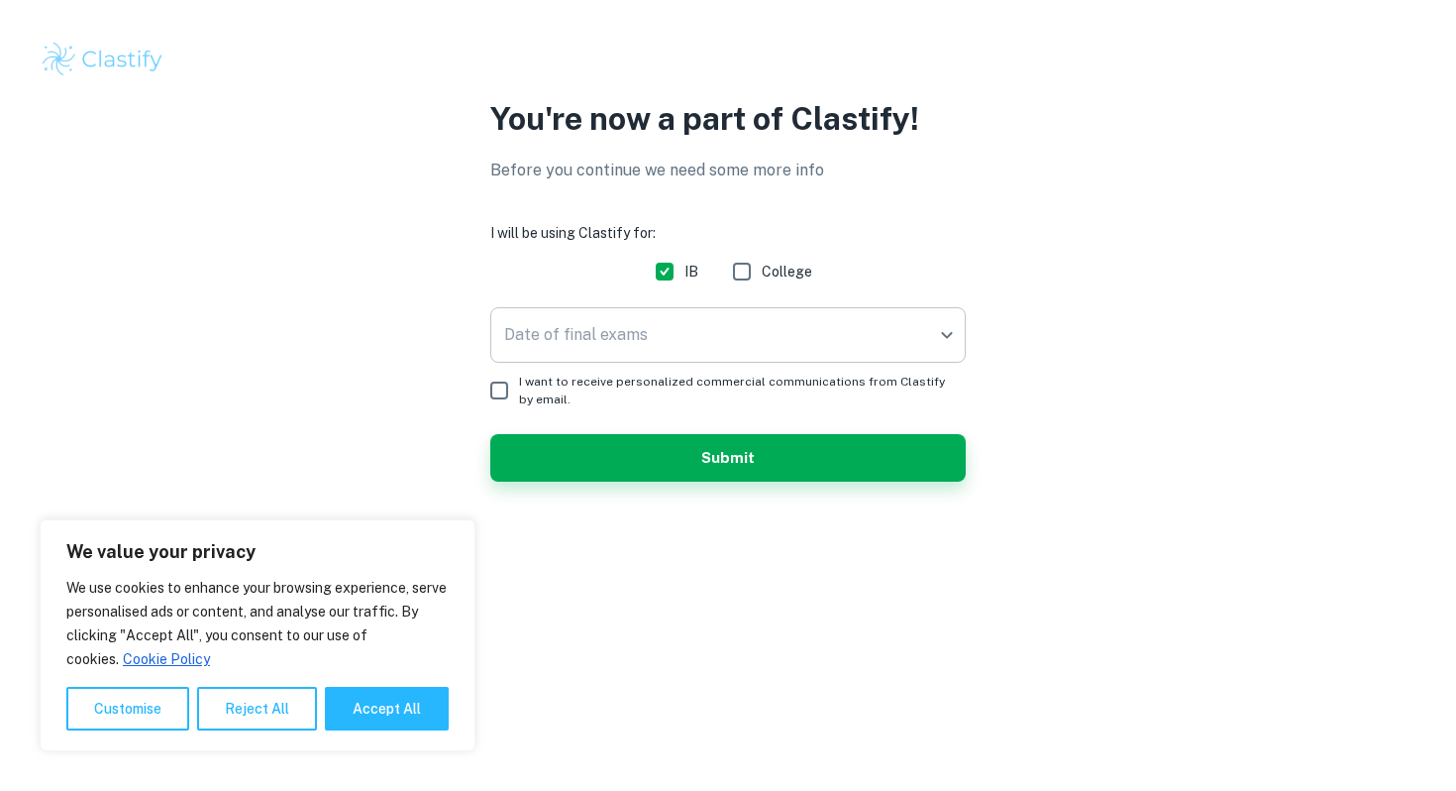
click at [690, 339] on body "We value your privacy We use cookies to enhance your browsing experience, serve…" at bounding box center [728, 395] width 1456 height 791
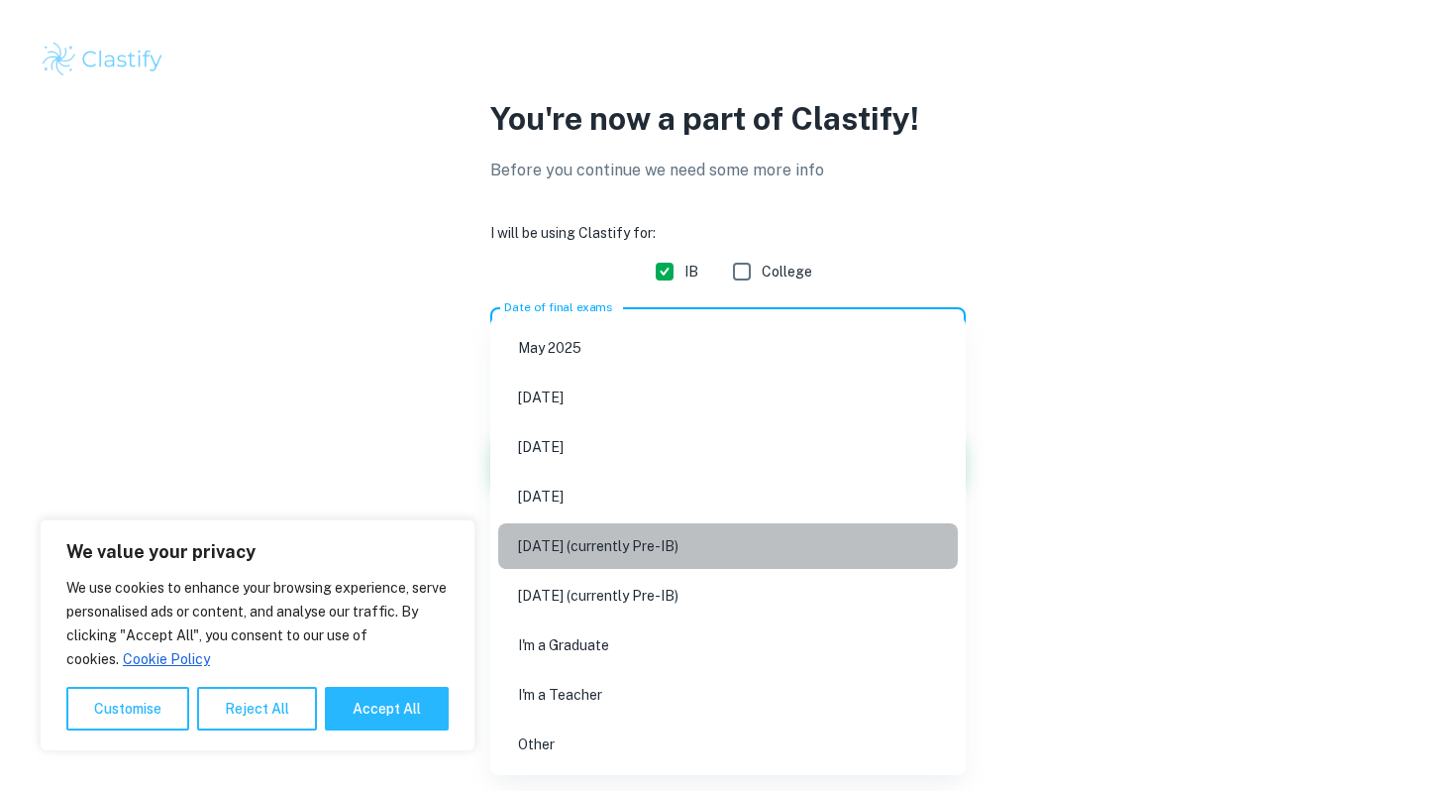
click at [791, 553] on li "May 2027 (currently Pre-IB)" at bounding box center [728, 546] width 460 height 46
type input "M27"
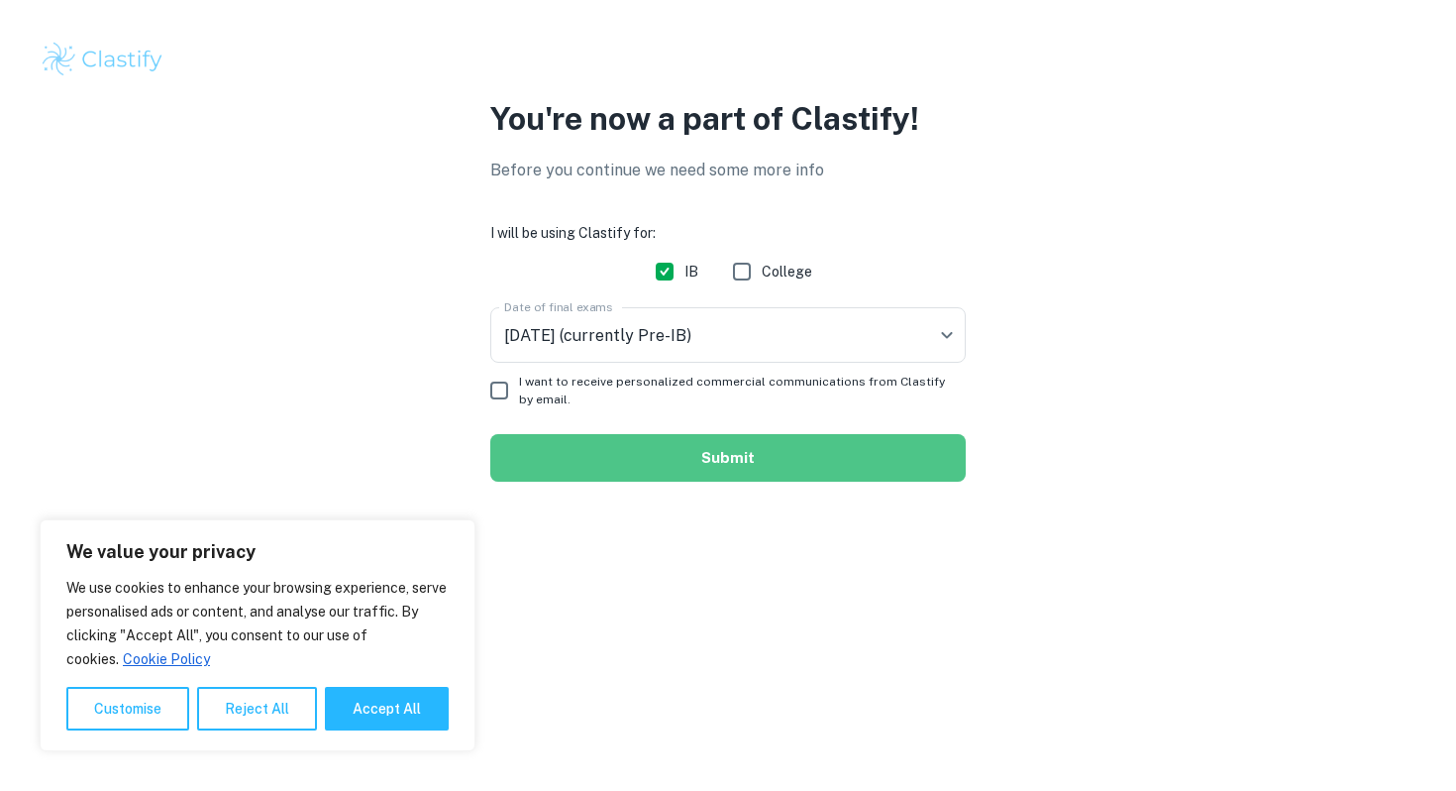
click at [755, 439] on button "Submit" at bounding box center [728, 458] width 476 height 48
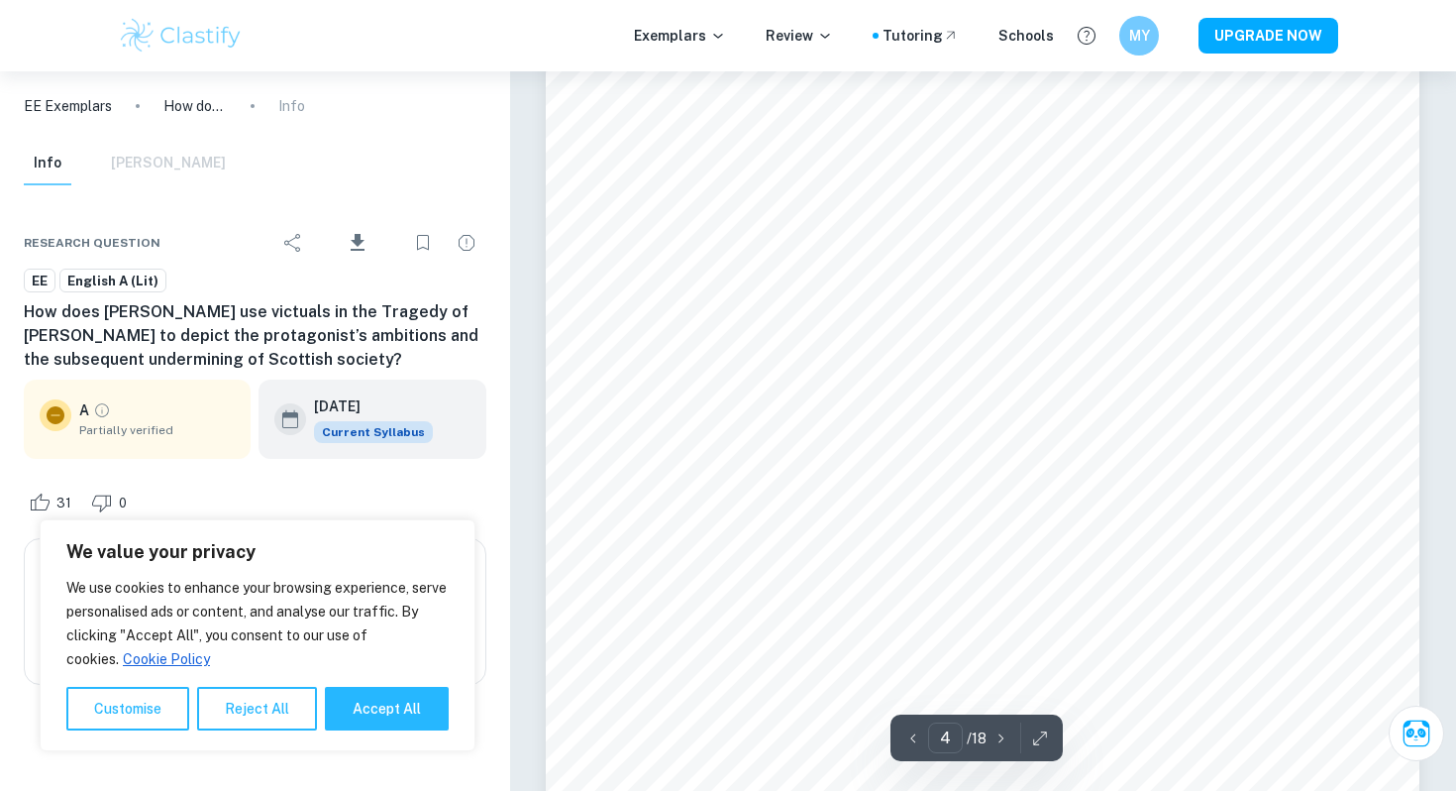
scroll to position [4514, 0]
type input "5"
